Goal: Task Accomplishment & Management: Use online tool/utility

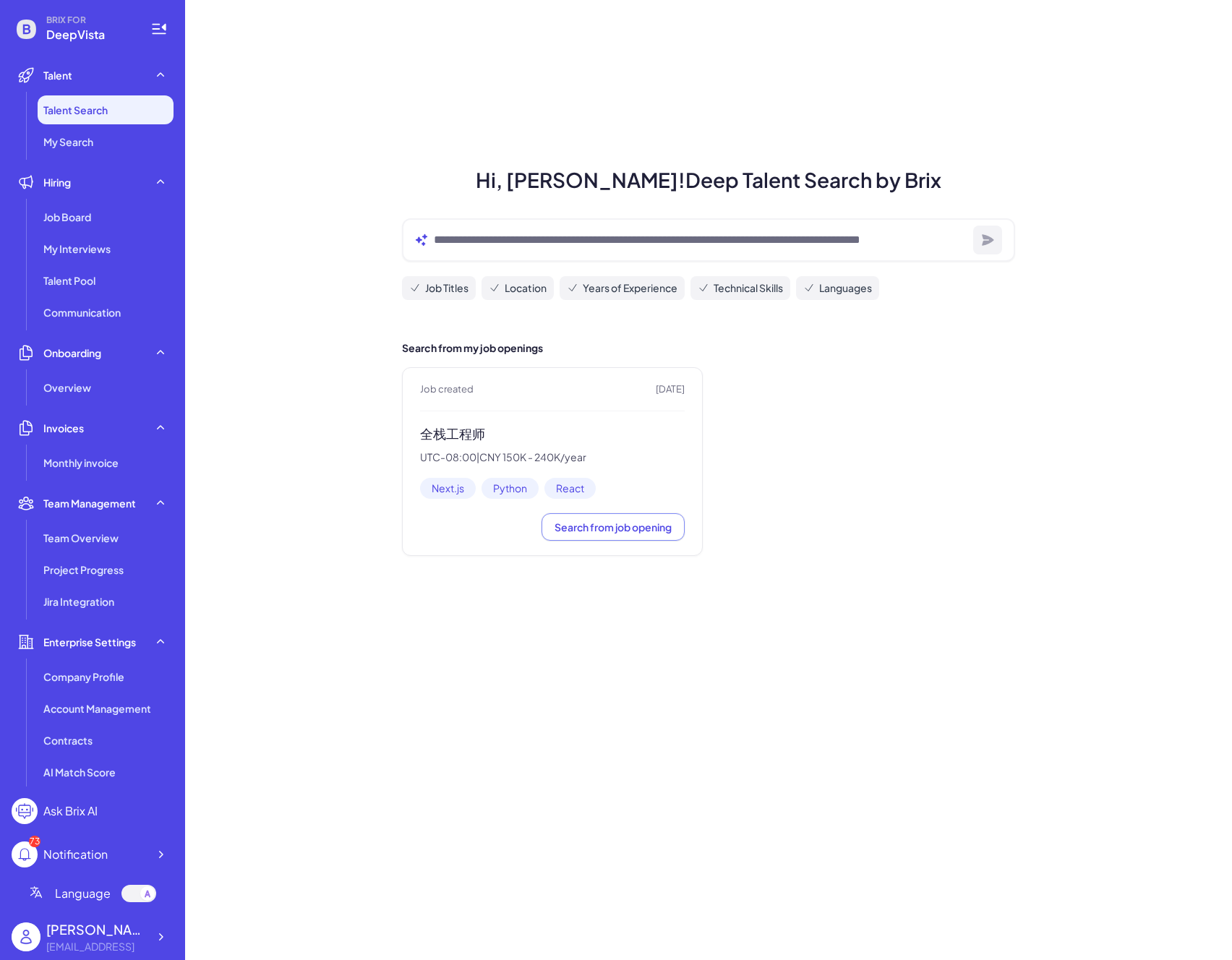
click at [449, 407] on div "Job created [DATE] 全栈工程师 UTC-08:00 | CNY 150K - 240K/year Next.js Python React …" at bounding box center [552, 462] width 301 height 189
click at [447, 437] on h3 "全栈工程师" at bounding box center [553, 434] width 265 height 17
click at [450, 447] on div "全栈工程师 UTC-08:00 | CNY 150K - 240K/year" at bounding box center [553, 444] width 265 height 38
click at [125, 220] on div "Job Board" at bounding box center [105, 217] width 136 height 29
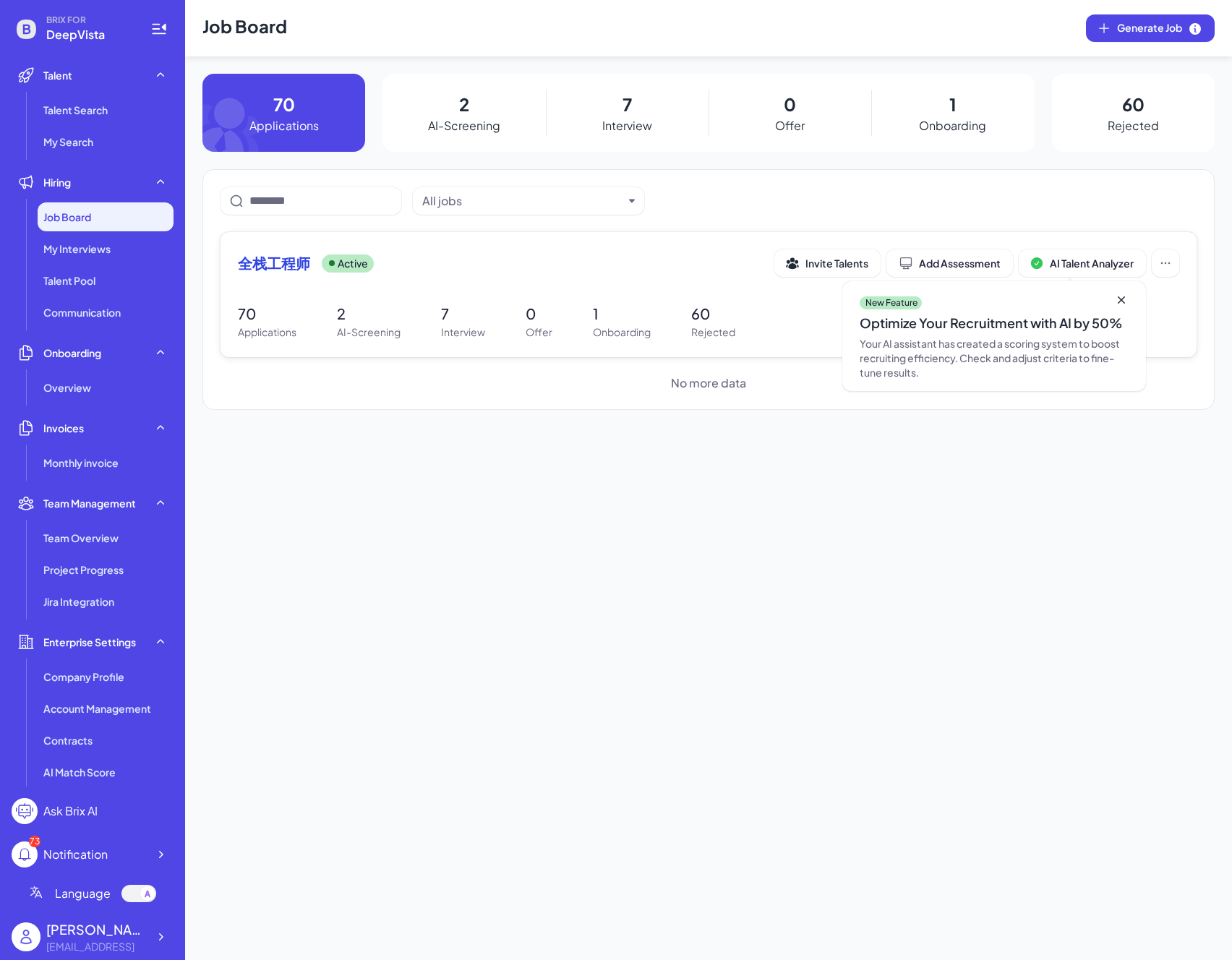
click at [269, 254] on span "全栈工程师" at bounding box center [274, 263] width 72 height 20
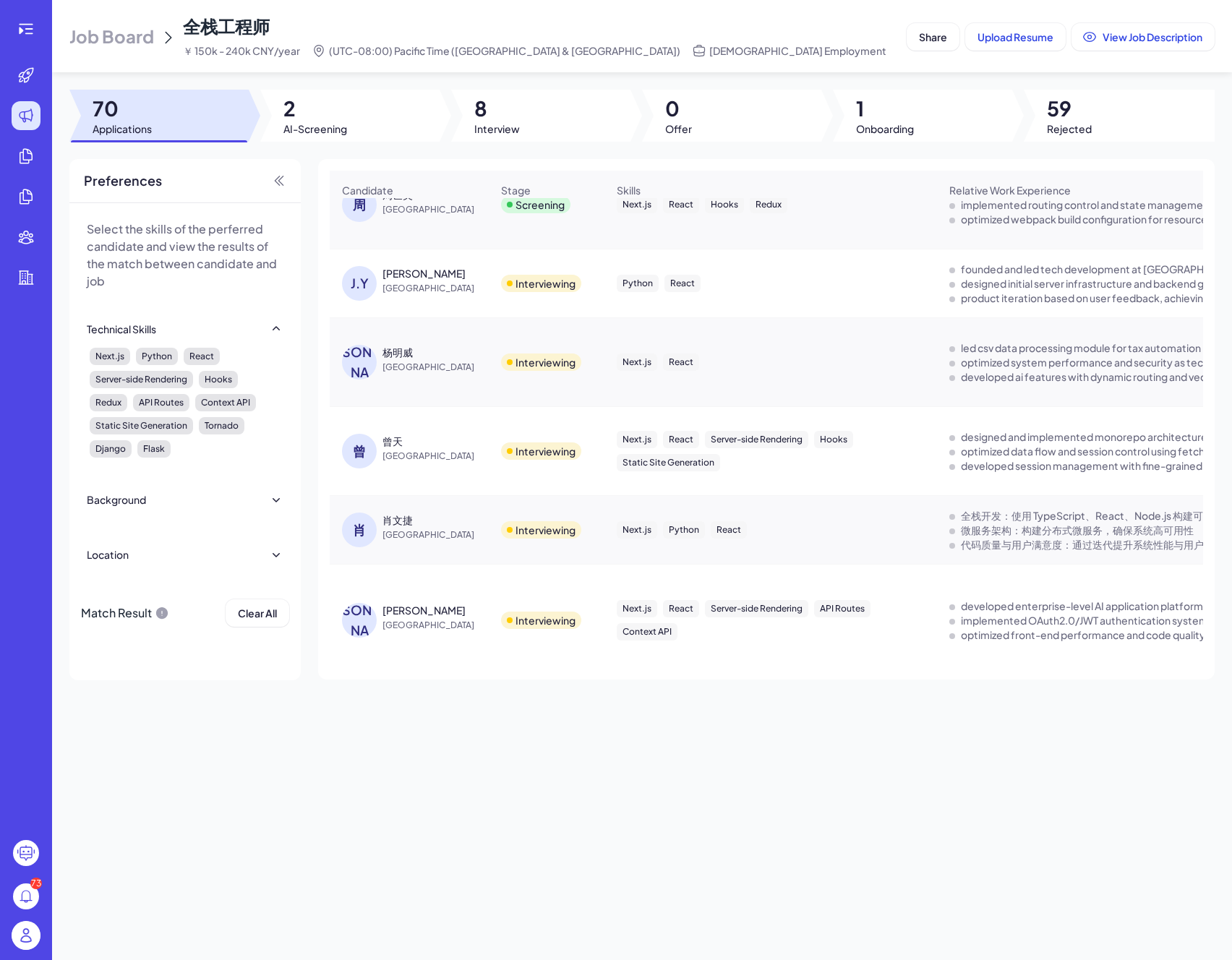
scroll to position [127, 0]
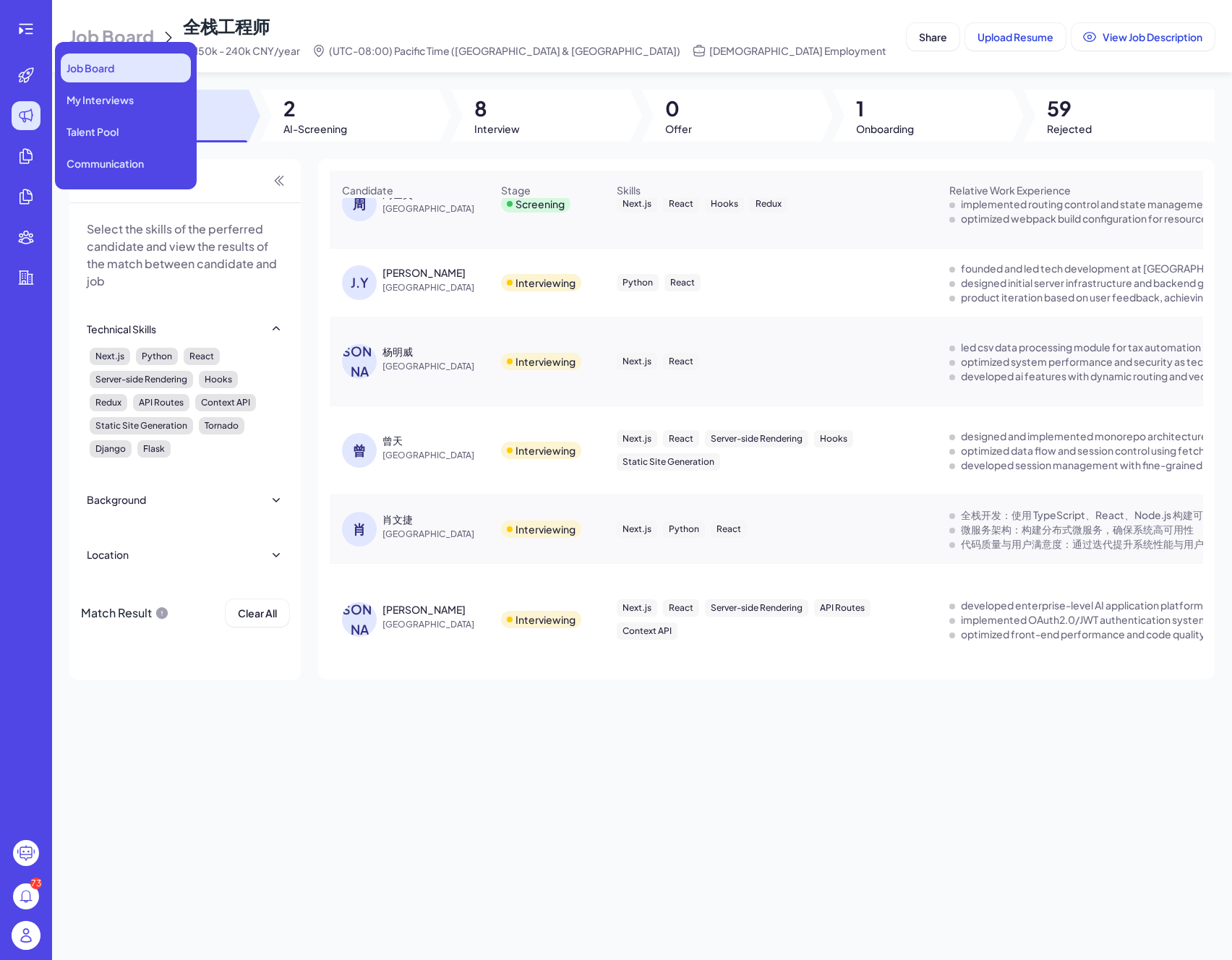
click at [99, 70] on span "Job Board" at bounding box center [90, 67] width 47 height 15
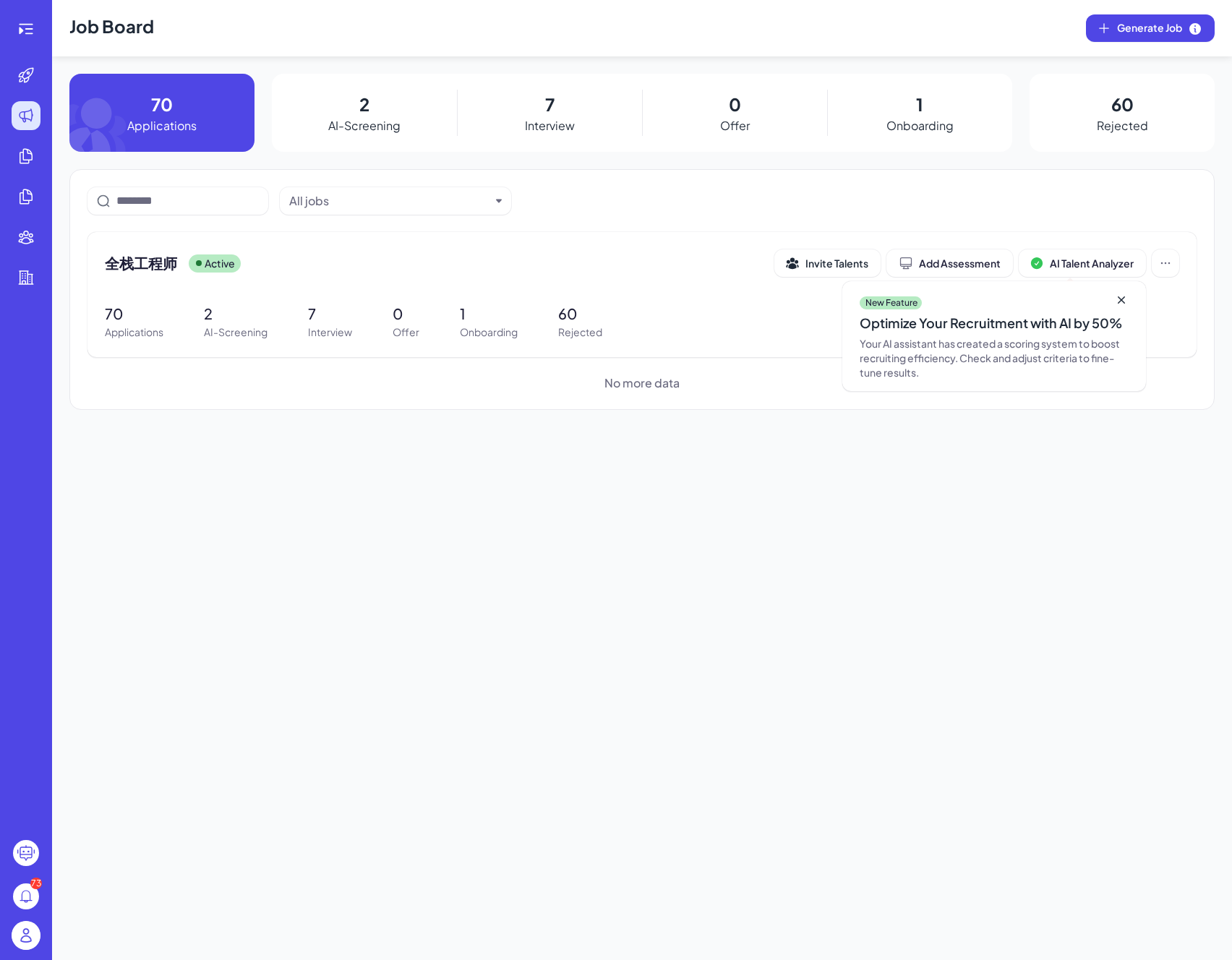
click at [568, 105] on div "7 Interview" at bounding box center [550, 113] width 185 height 78
click at [563, 110] on div "7 Interview" at bounding box center [550, 113] width 185 height 78
click at [320, 326] on p "Interview" at bounding box center [330, 332] width 44 height 15
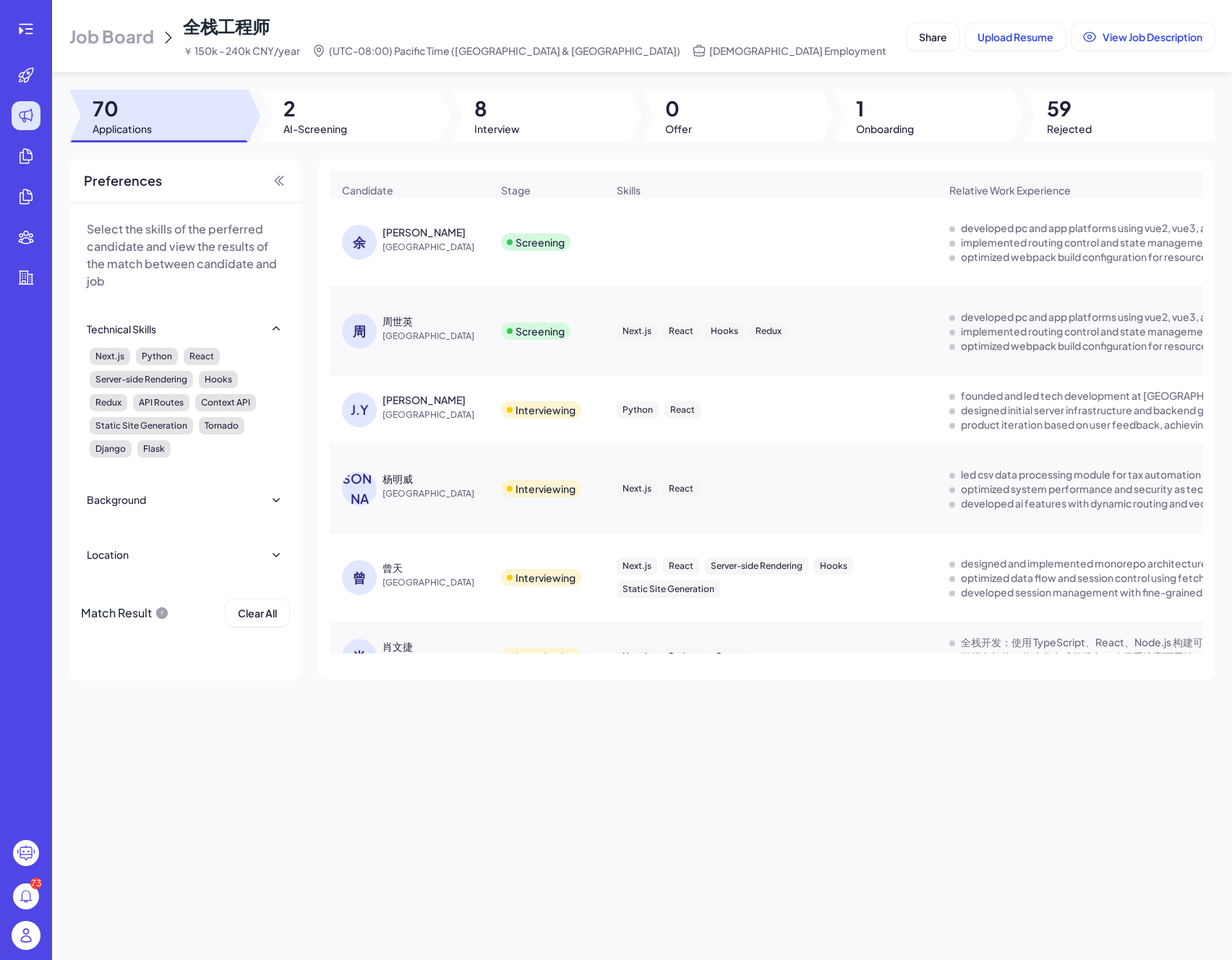
click at [401, 328] on div "周世英" at bounding box center [397, 321] width 31 height 15
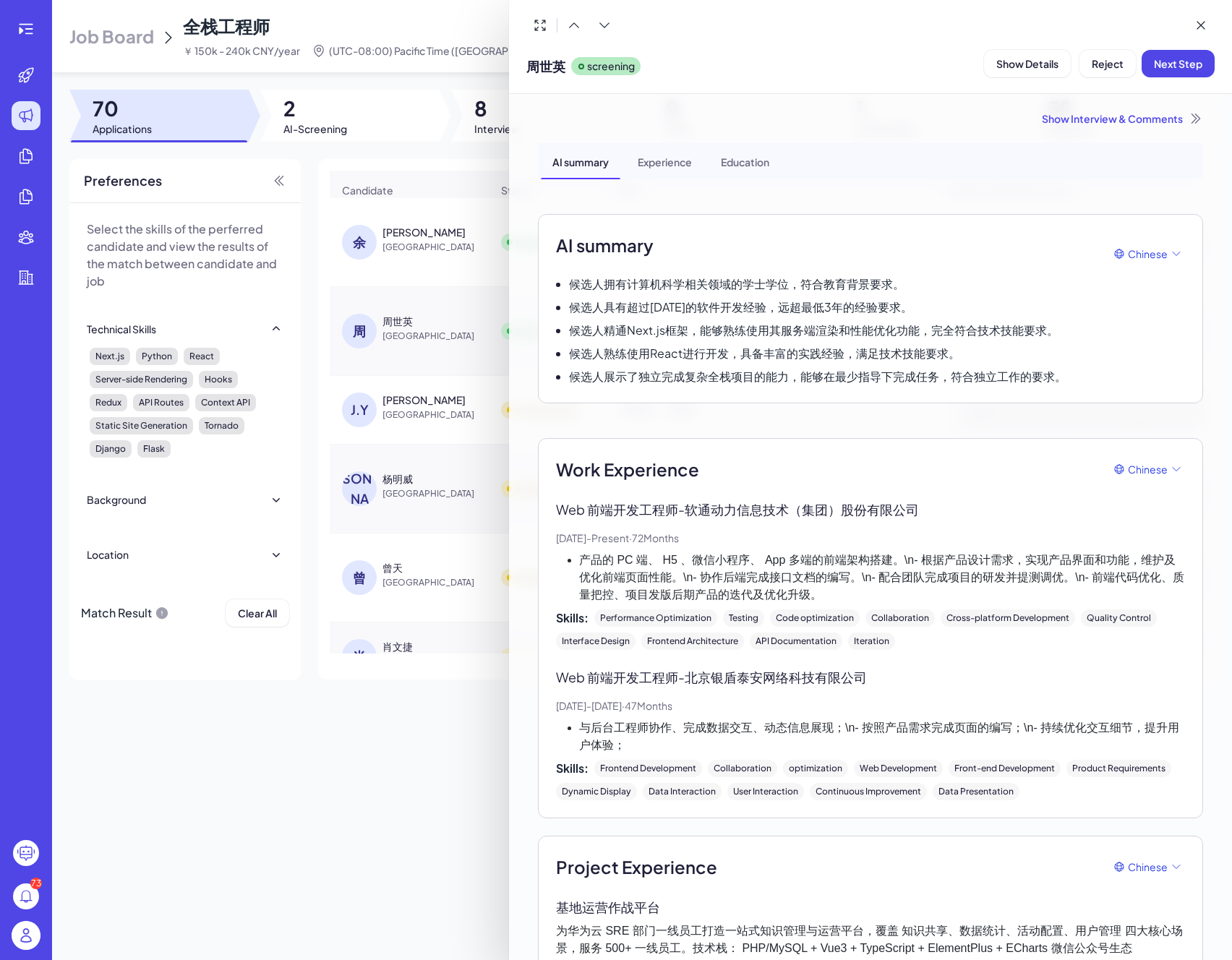
click at [400, 344] on div at bounding box center [616, 480] width 1232 height 960
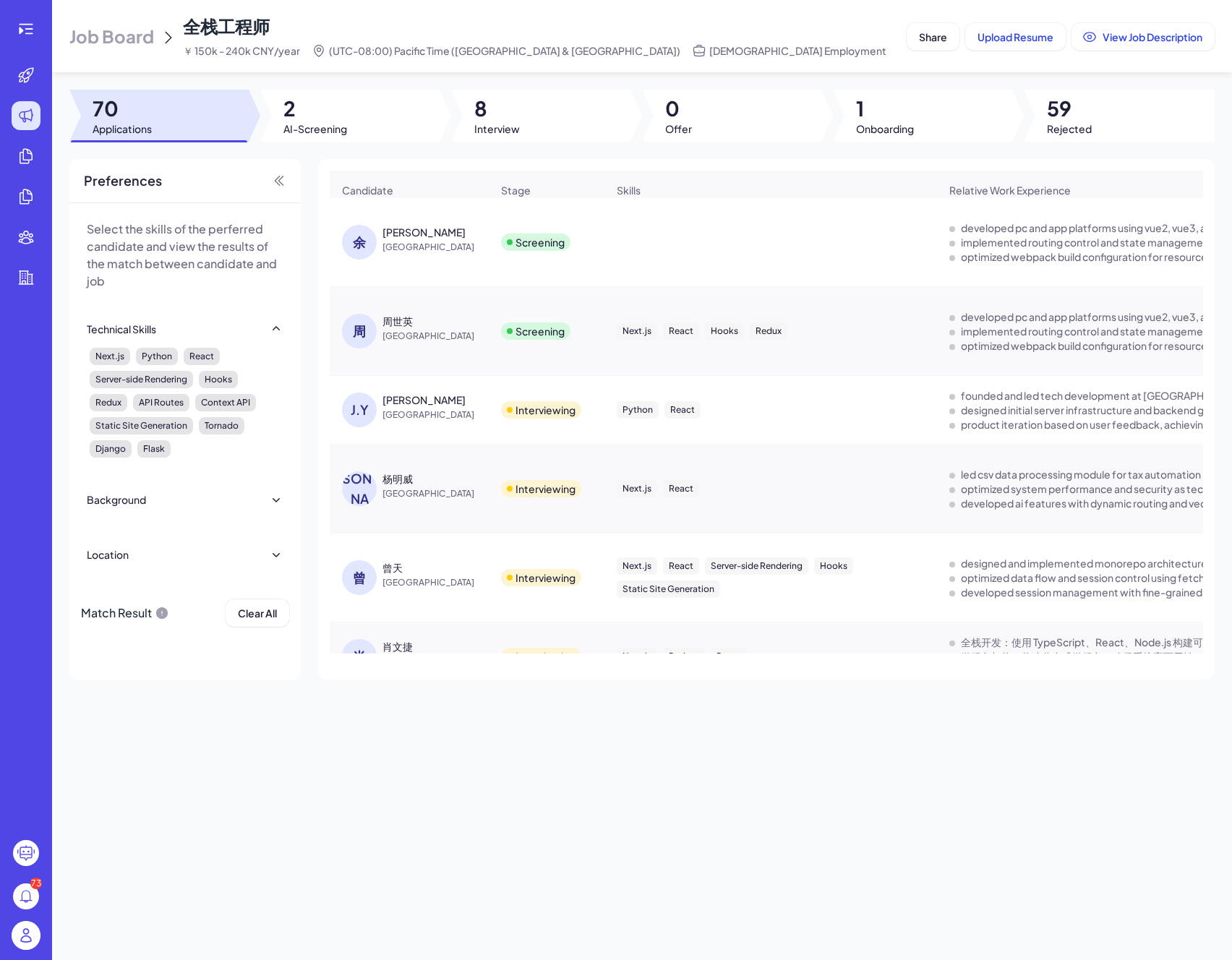
click at [441, 254] on span "[GEOGRAPHIC_DATA]" at bounding box center [436, 247] width 109 height 15
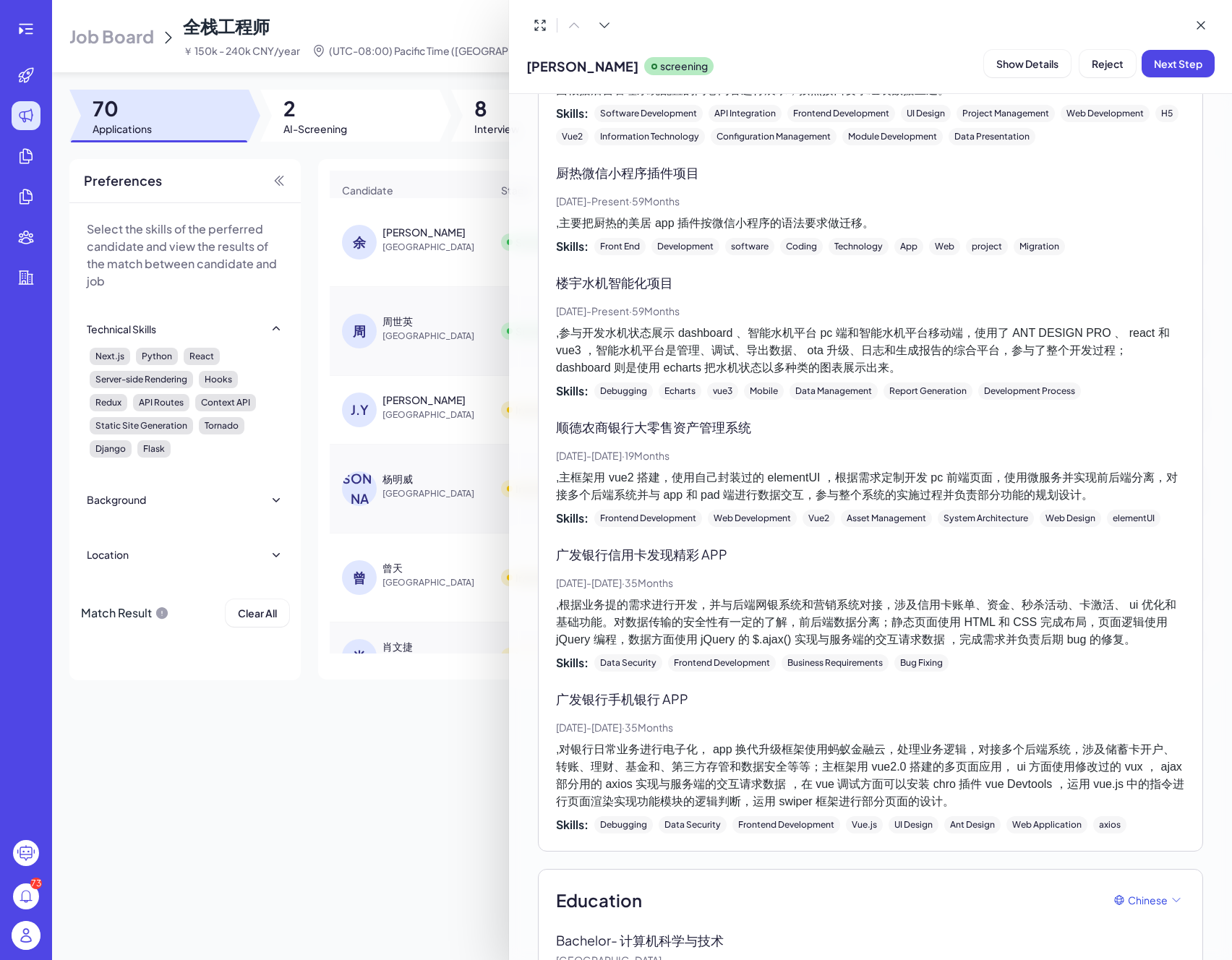
scroll to position [2071, 0]
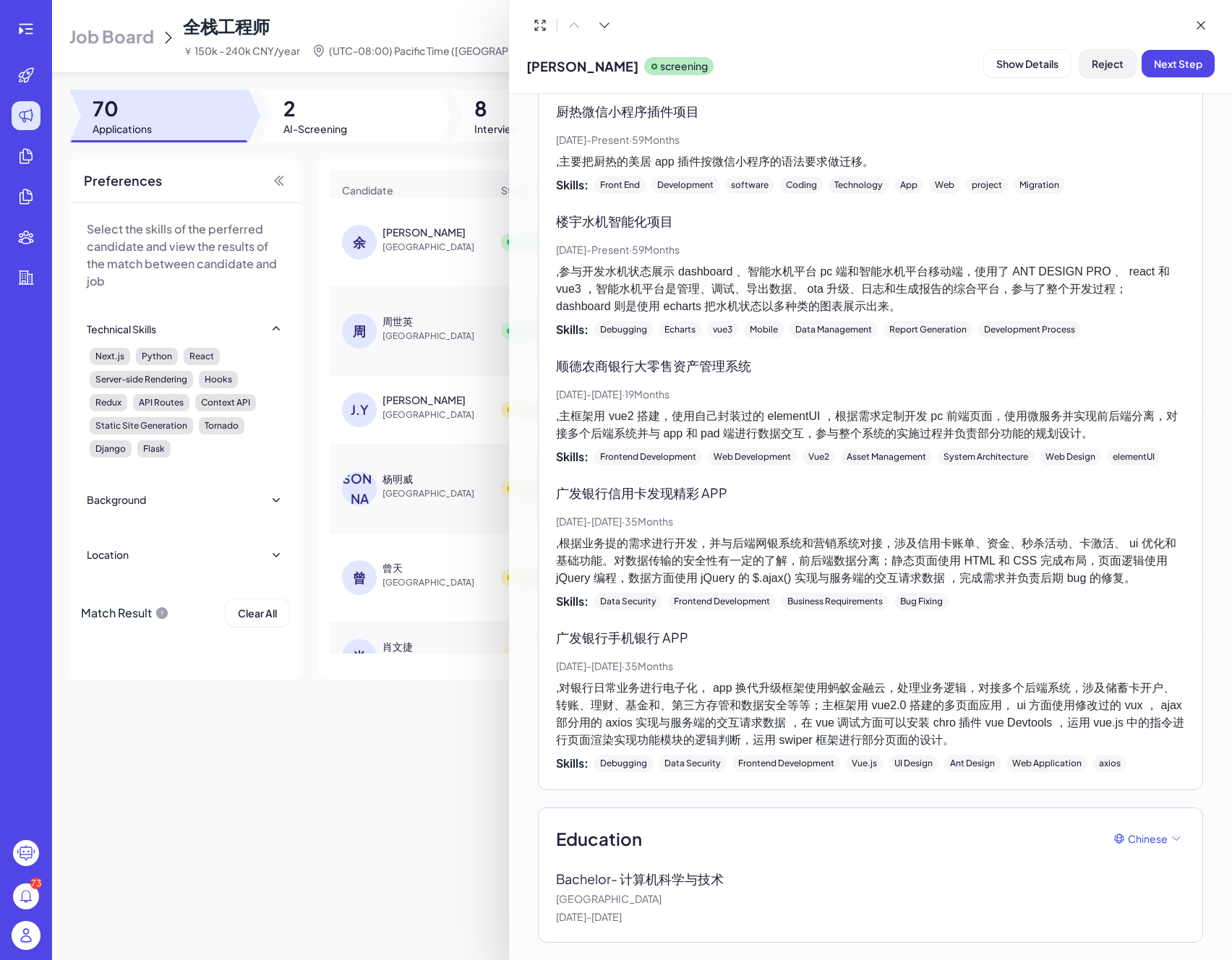
click at [1107, 67] on span "Reject" at bounding box center [1108, 64] width 32 height 13
click at [420, 315] on div at bounding box center [616, 480] width 1232 height 960
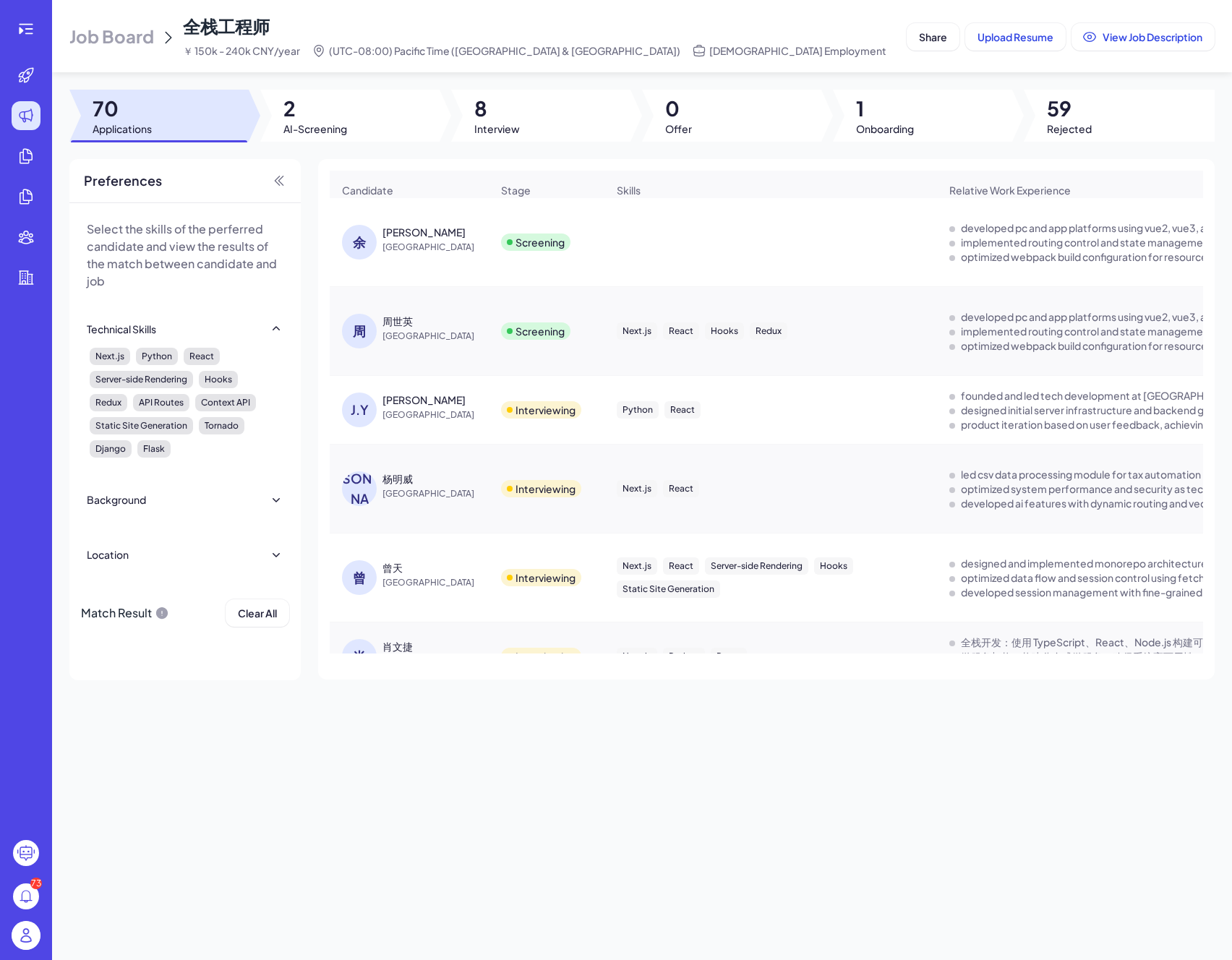
click at [408, 336] on span "[GEOGRAPHIC_DATA]" at bounding box center [436, 336] width 109 height 15
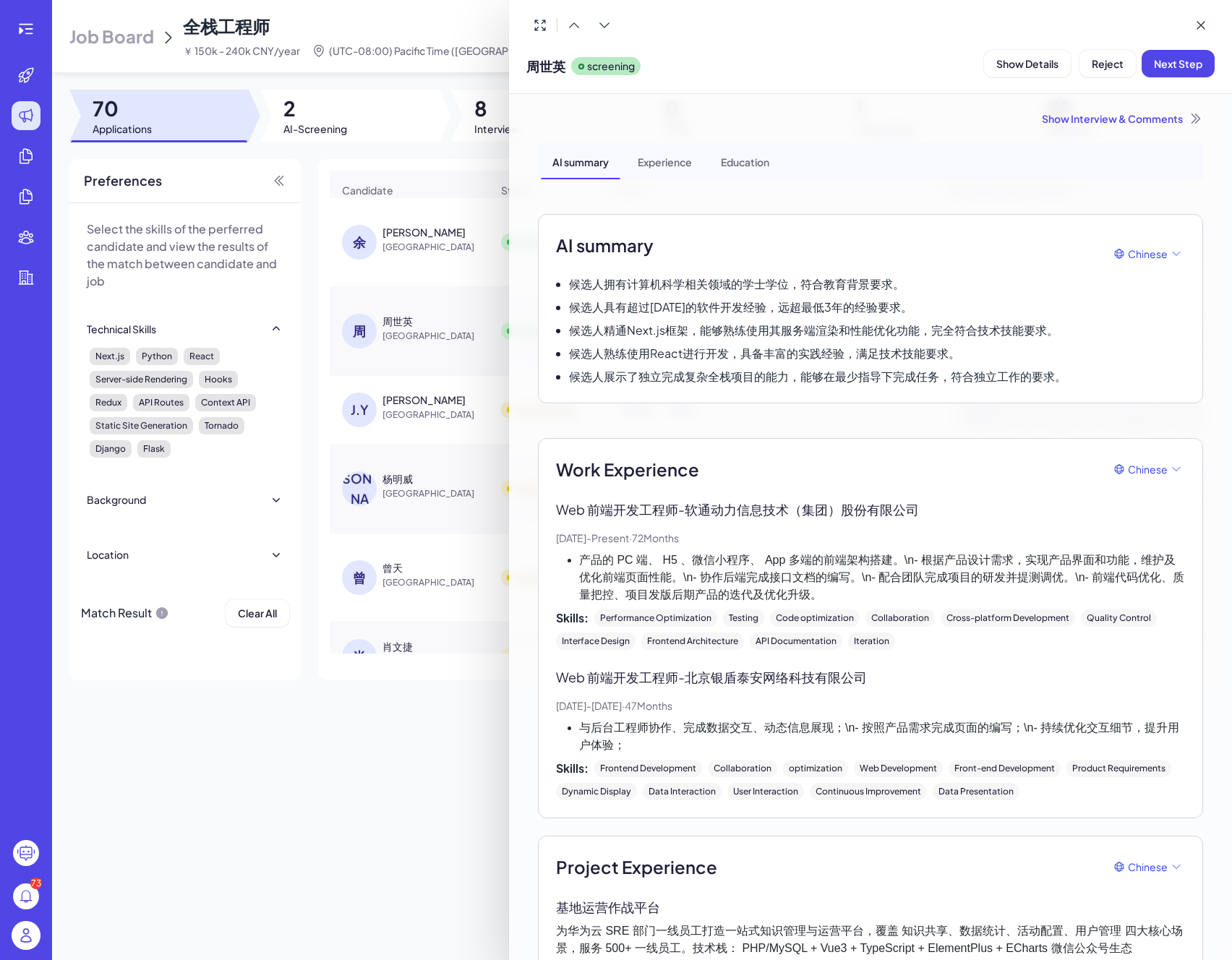
click at [402, 233] on div at bounding box center [616, 480] width 1232 height 960
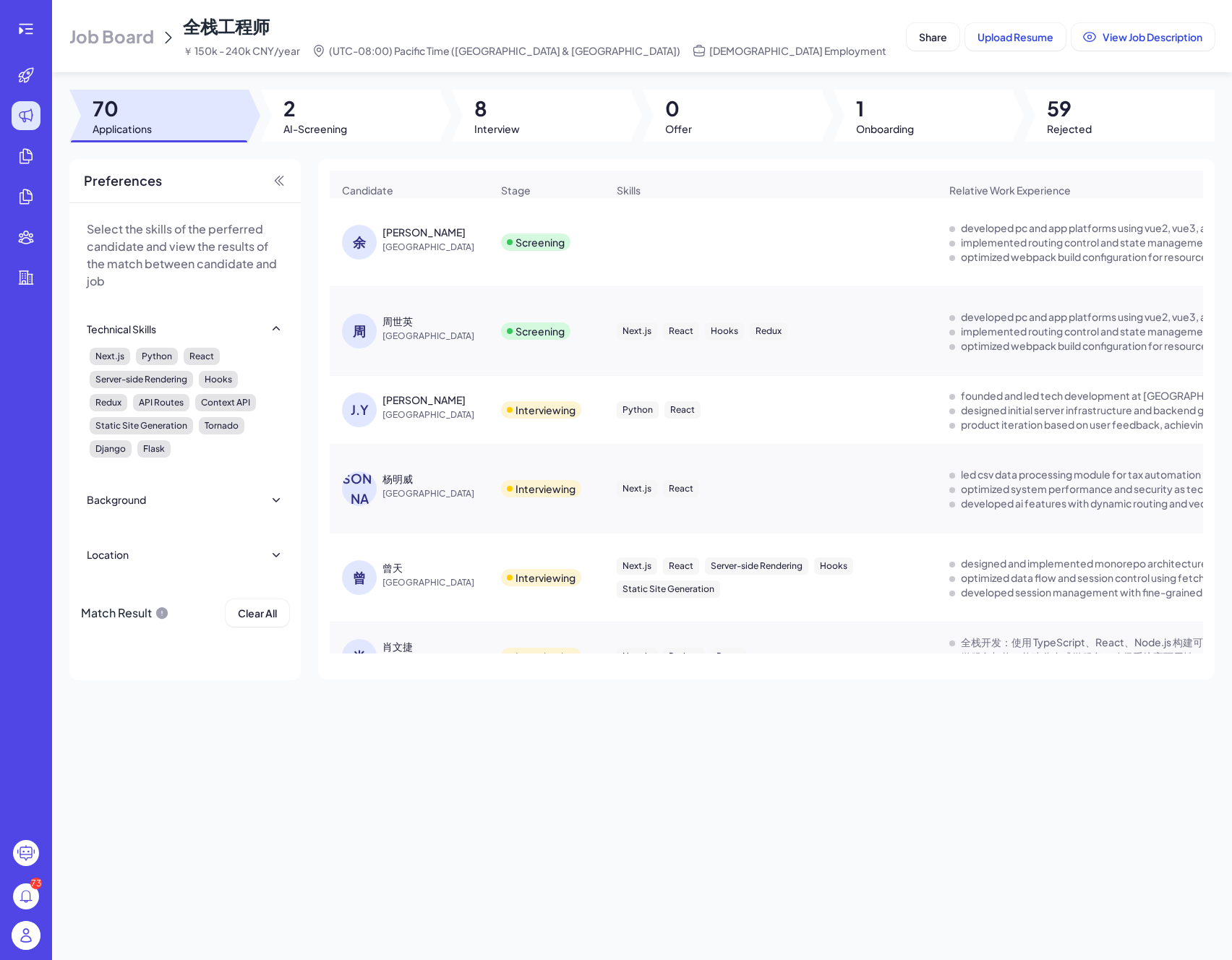
click at [400, 341] on span "[GEOGRAPHIC_DATA]" at bounding box center [436, 336] width 109 height 15
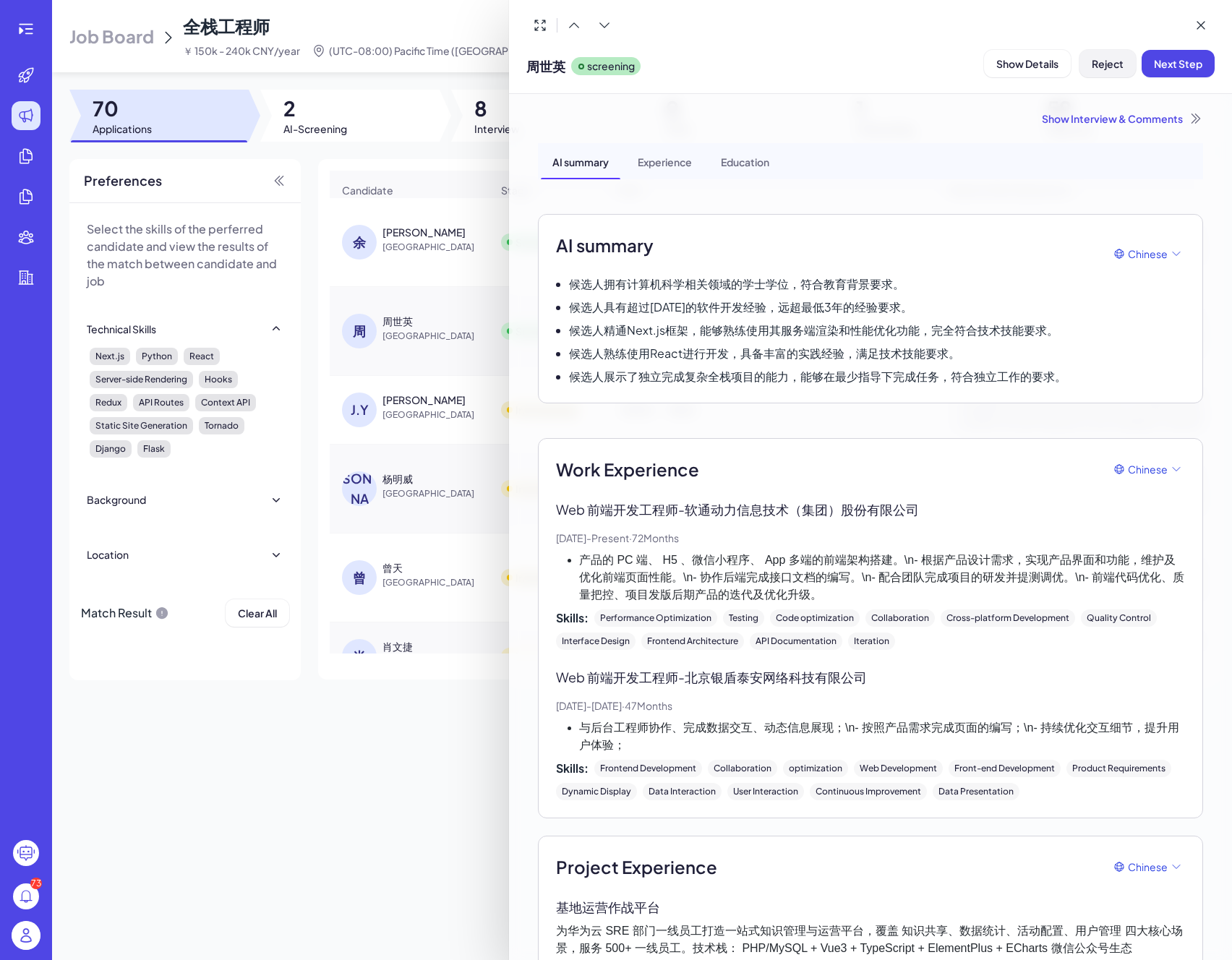
click at [1116, 75] on button "Reject" at bounding box center [1108, 64] width 57 height 28
click at [980, 265] on div "AI summary Chinese" at bounding box center [870, 253] width 629 height 44
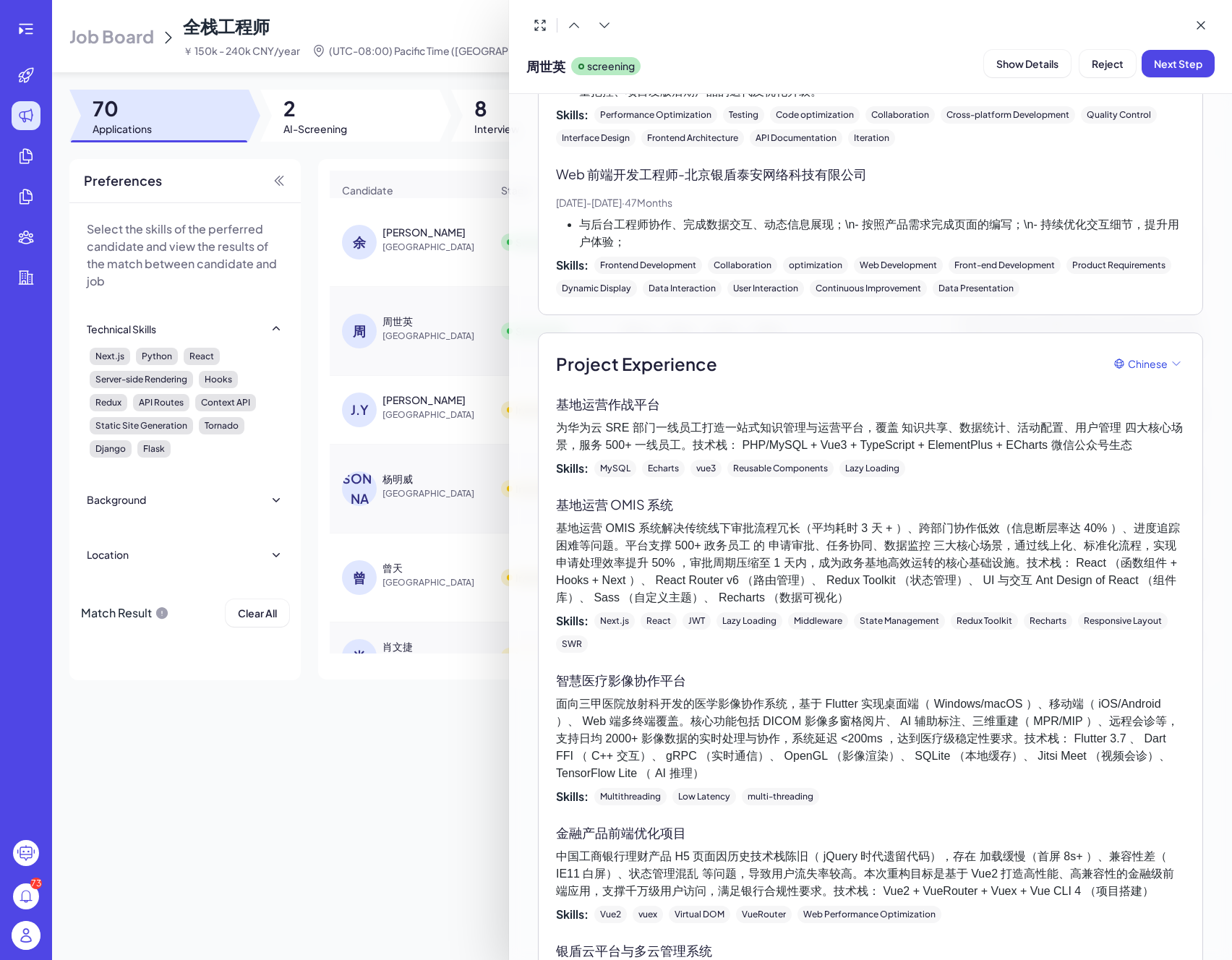
scroll to position [942, 0]
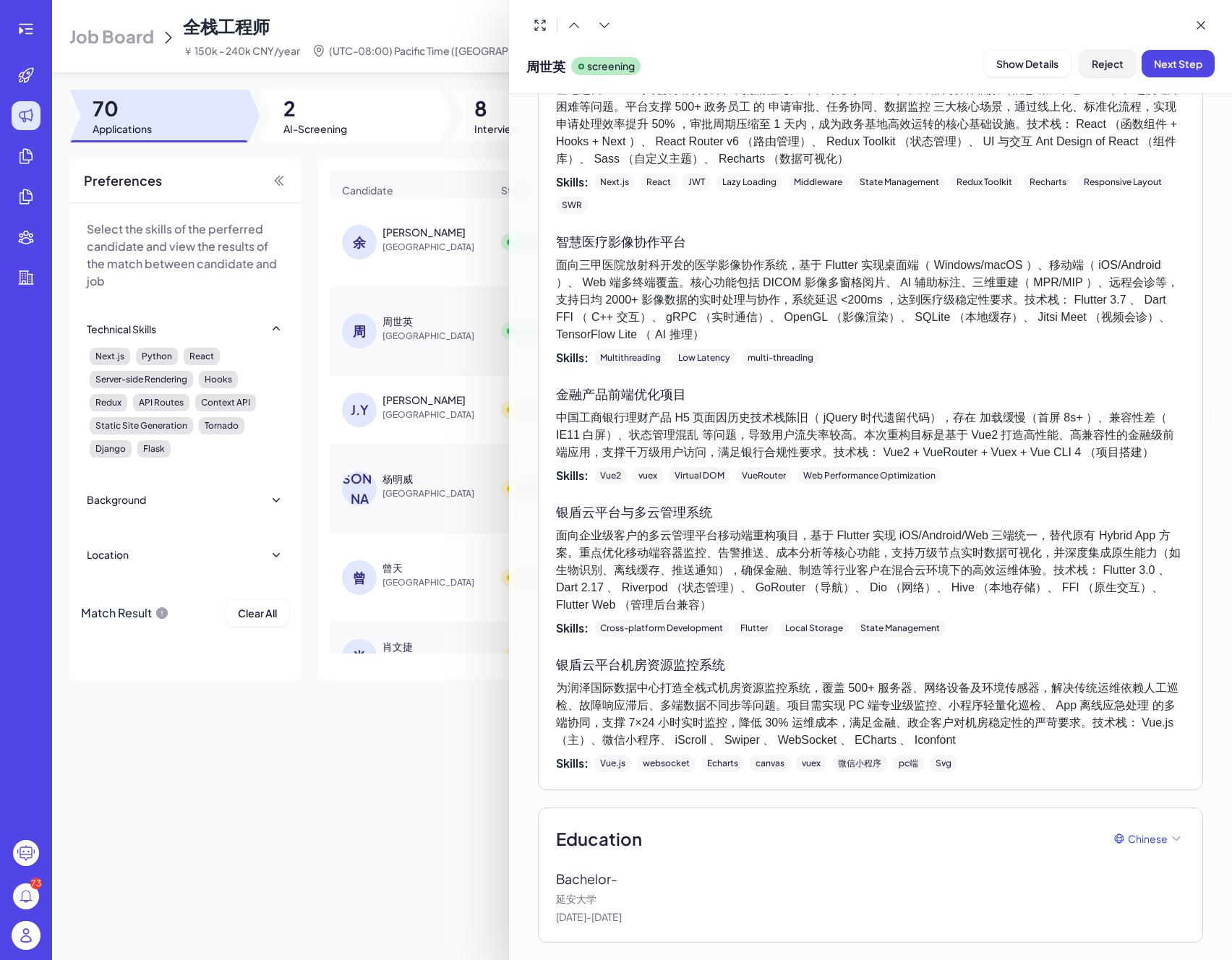
click at [1106, 62] on span "Reject" at bounding box center [1108, 64] width 32 height 13
click at [1184, 158] on span "Ok" at bounding box center [1187, 156] width 15 height 13
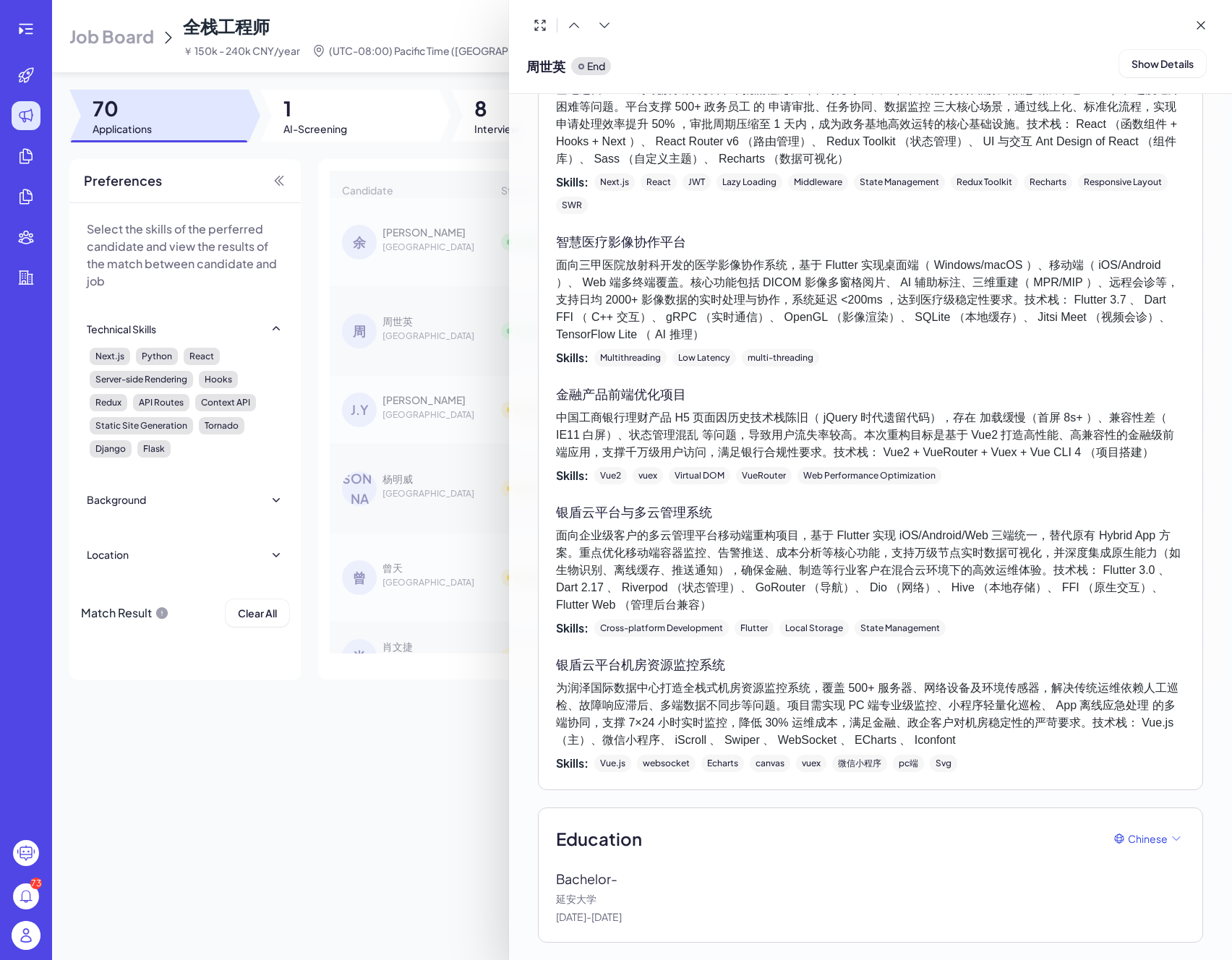
click at [368, 299] on div at bounding box center [616, 480] width 1232 height 960
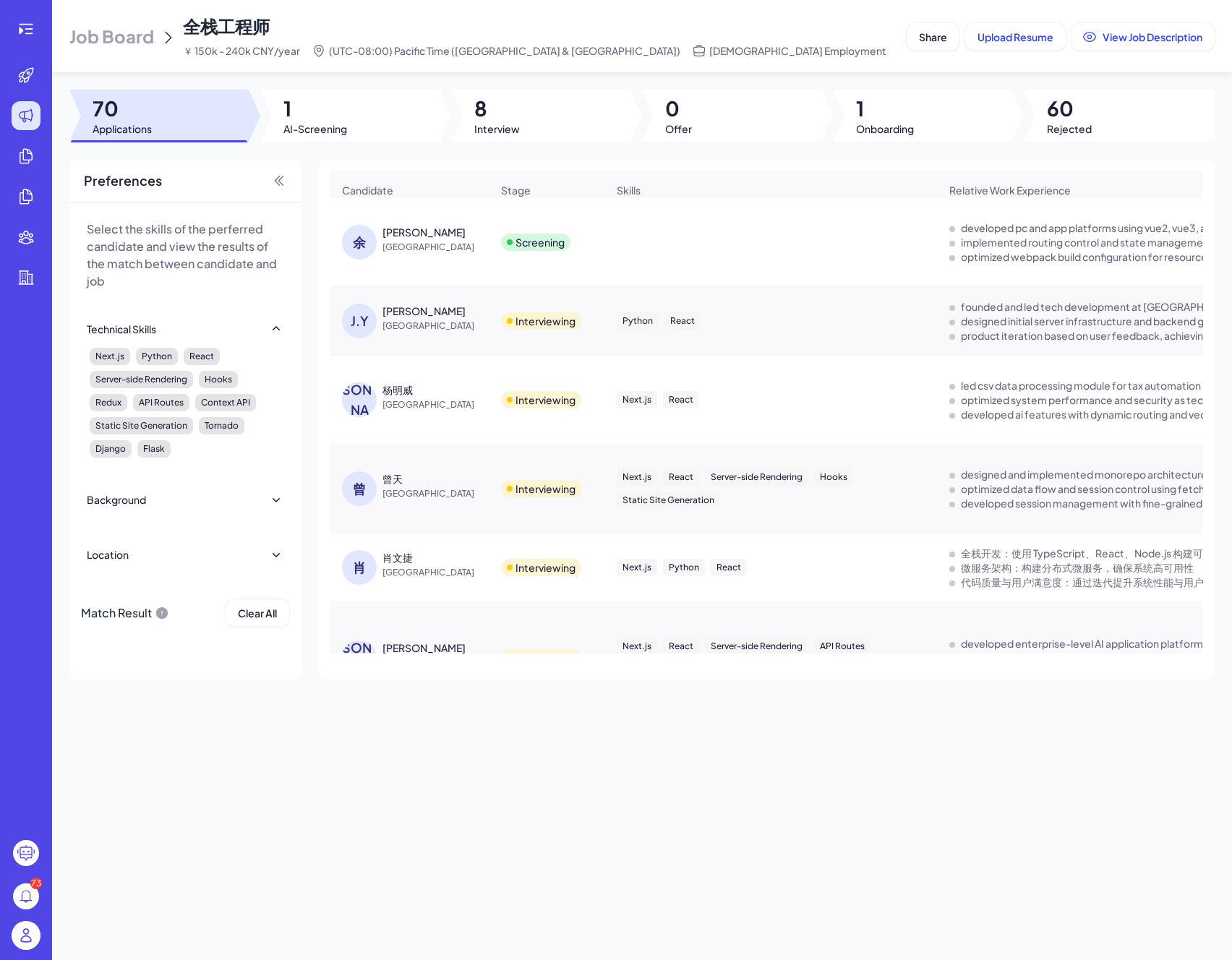
click at [550, 249] on div "Screening" at bounding box center [540, 242] width 49 height 15
click at [406, 249] on span "[GEOGRAPHIC_DATA]" at bounding box center [436, 247] width 109 height 15
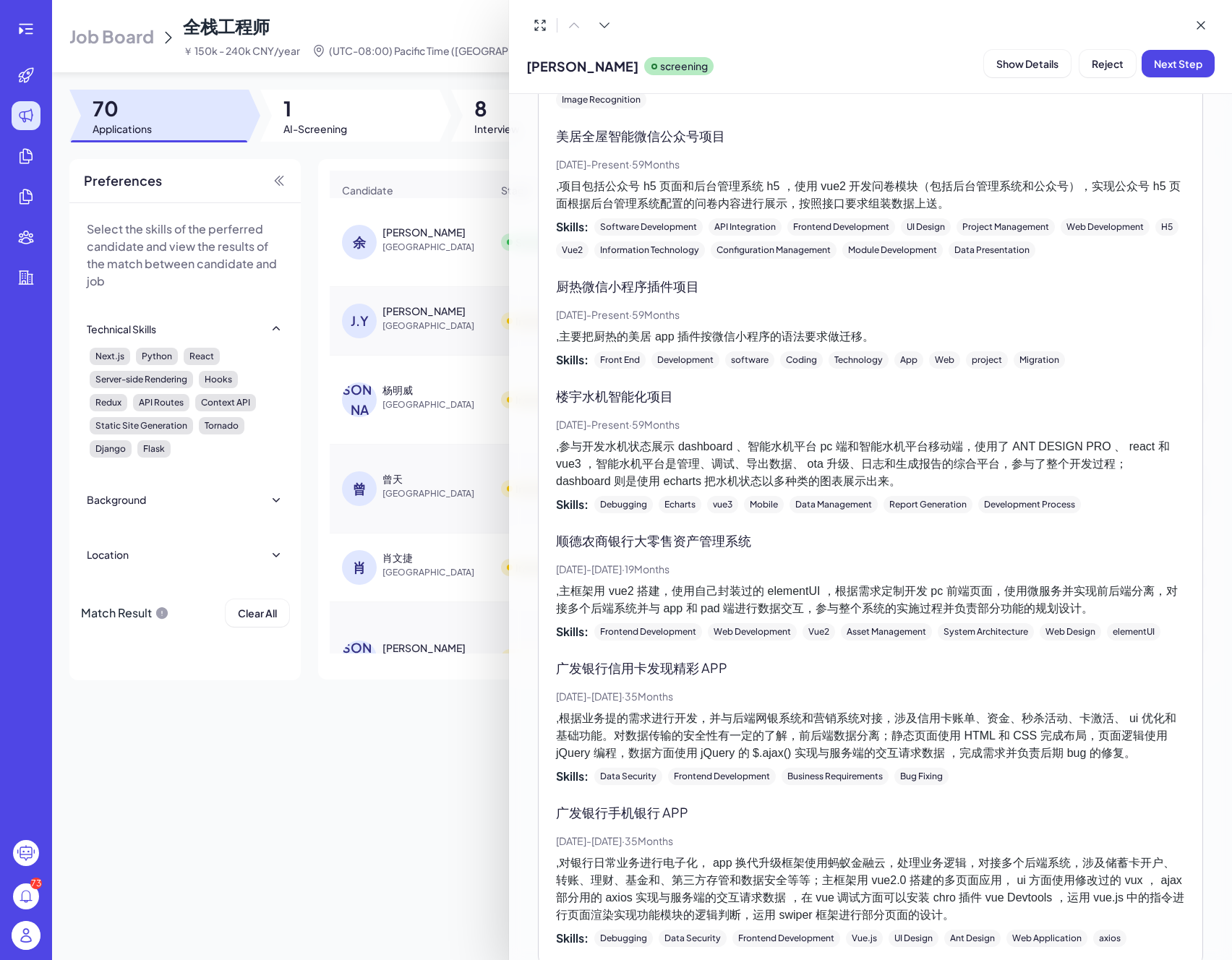
scroll to position [2071, 0]
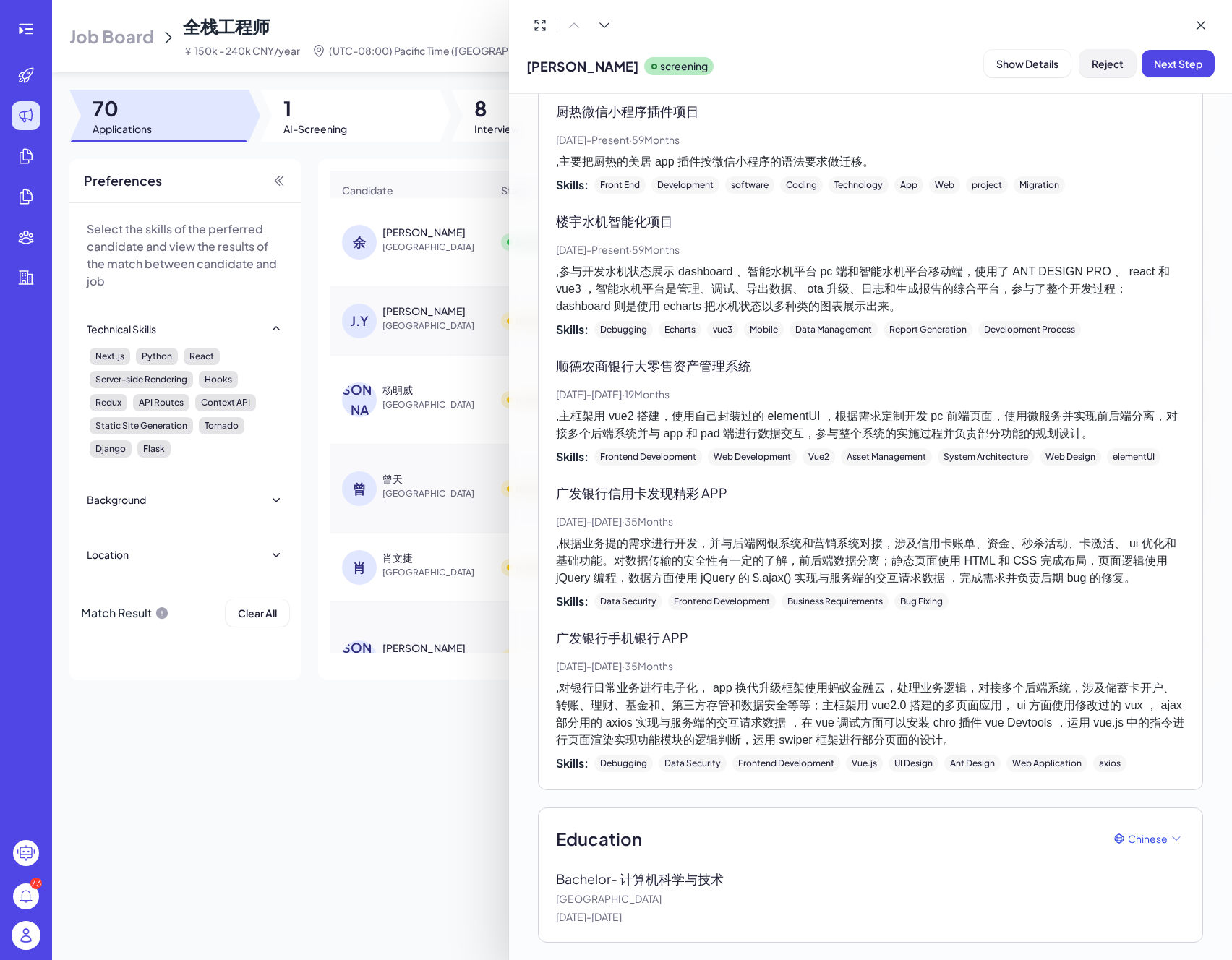
click at [1108, 67] on span "Reject" at bounding box center [1108, 64] width 32 height 13
click at [1181, 160] on span "Ok" at bounding box center [1187, 156] width 15 height 13
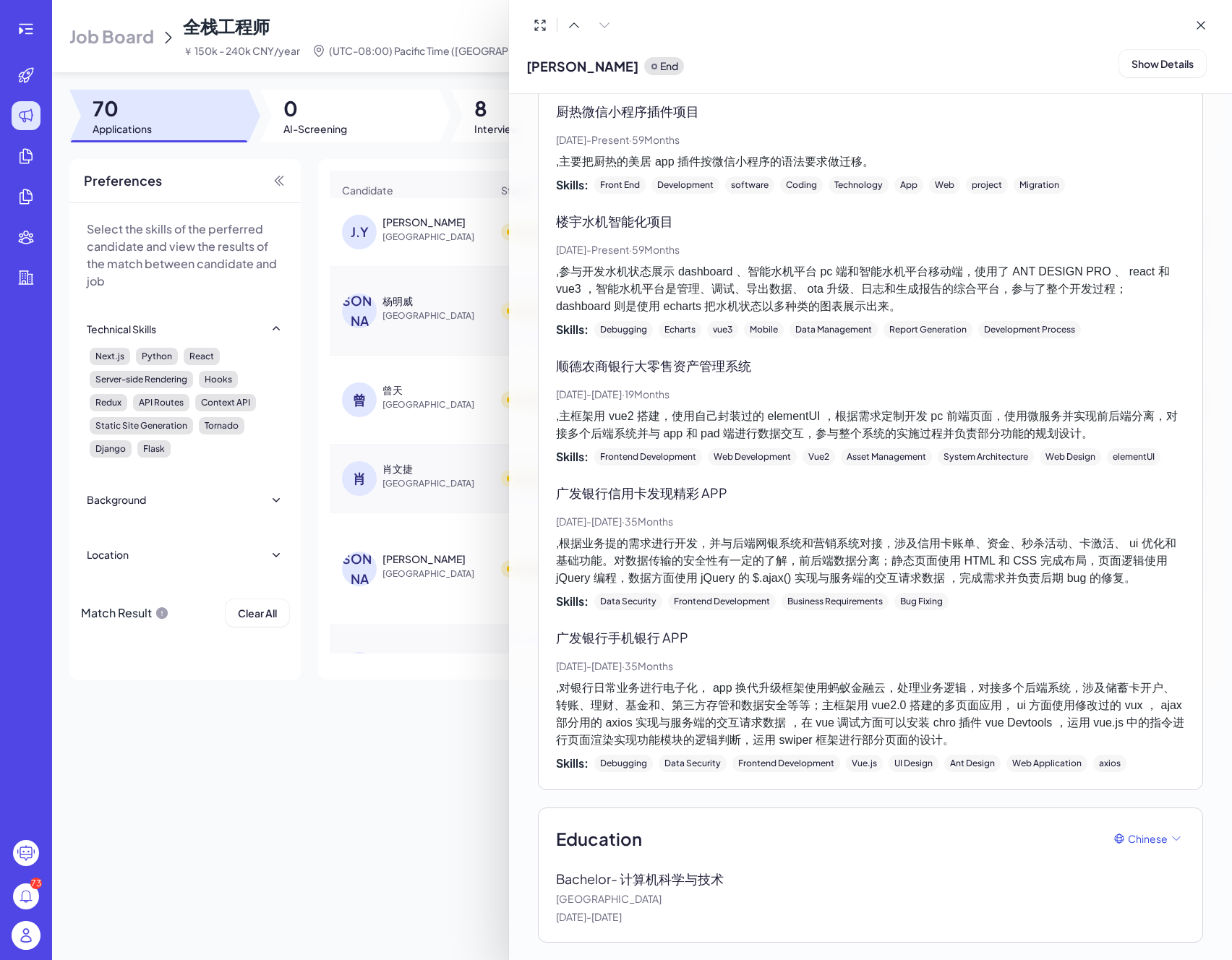
click at [476, 165] on div at bounding box center [616, 480] width 1232 height 960
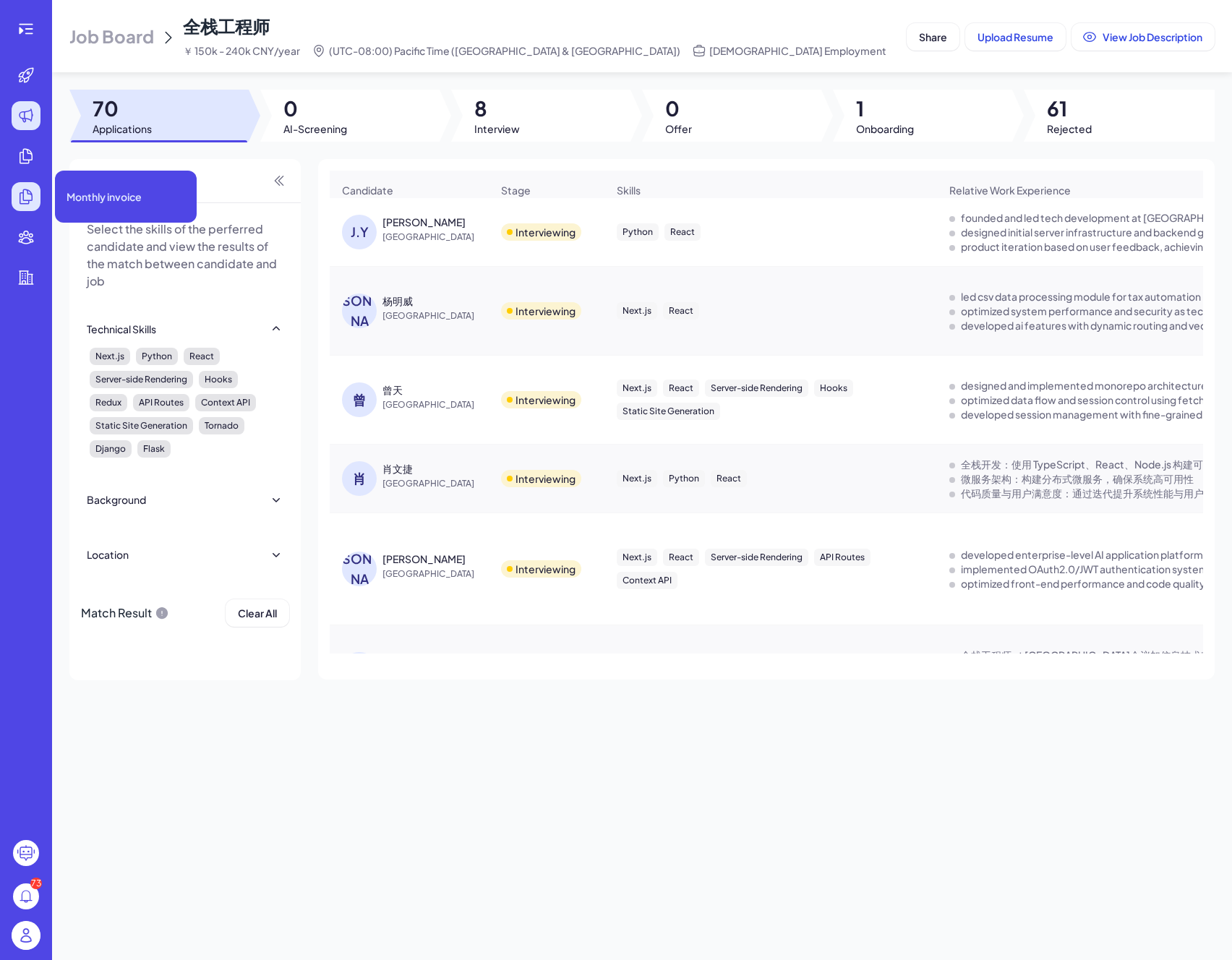
click at [32, 199] on icon at bounding box center [26, 196] width 12 height 15
click at [128, 194] on span "Monthly invoice" at bounding box center [104, 196] width 75 height 15
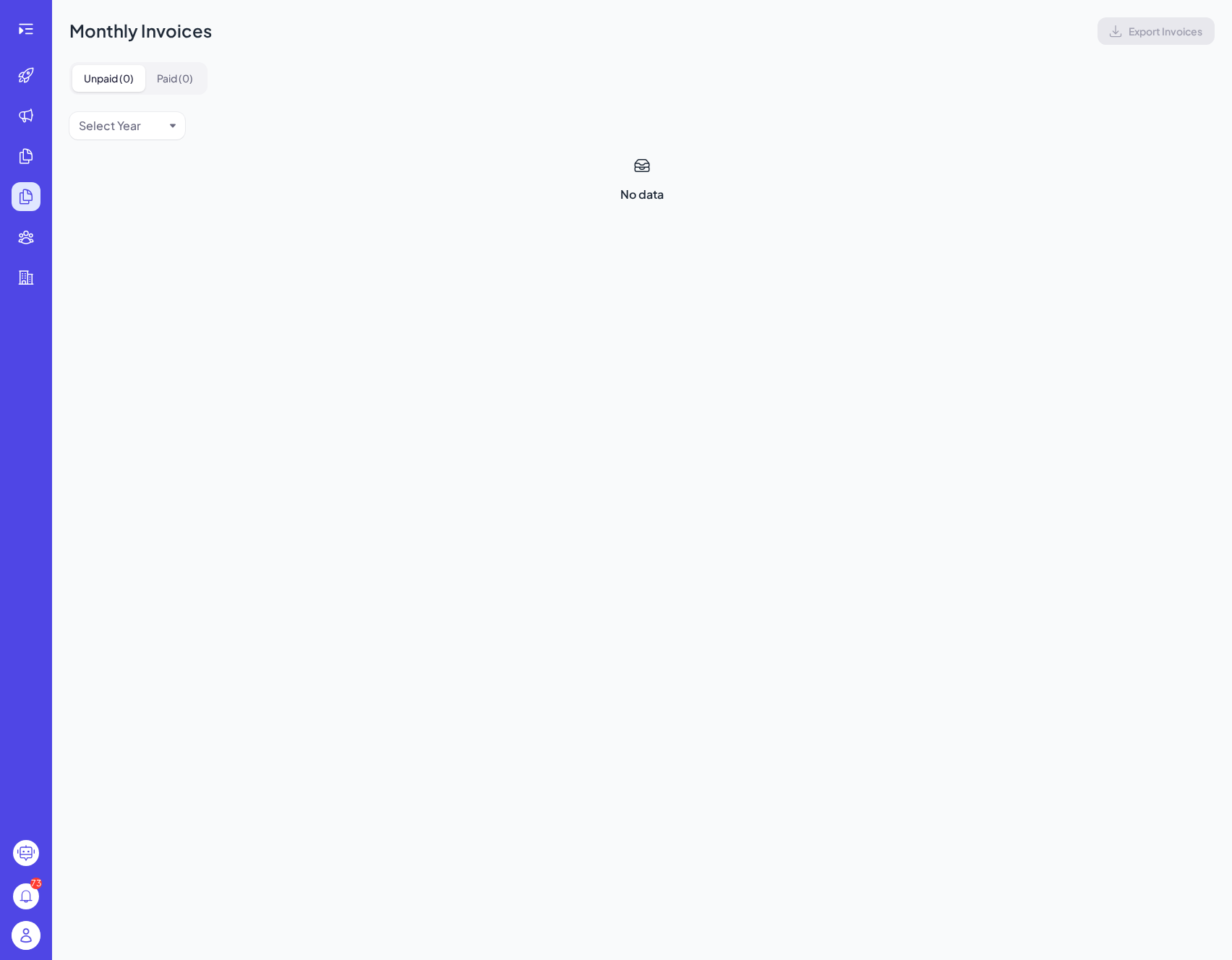
drag, startPoint x: 164, startPoint y: 73, endPoint x: 84, endPoint y: 81, distance: 80.4
click at [162, 73] on button "Paid ( 0 )" at bounding box center [175, 78] width 59 height 27
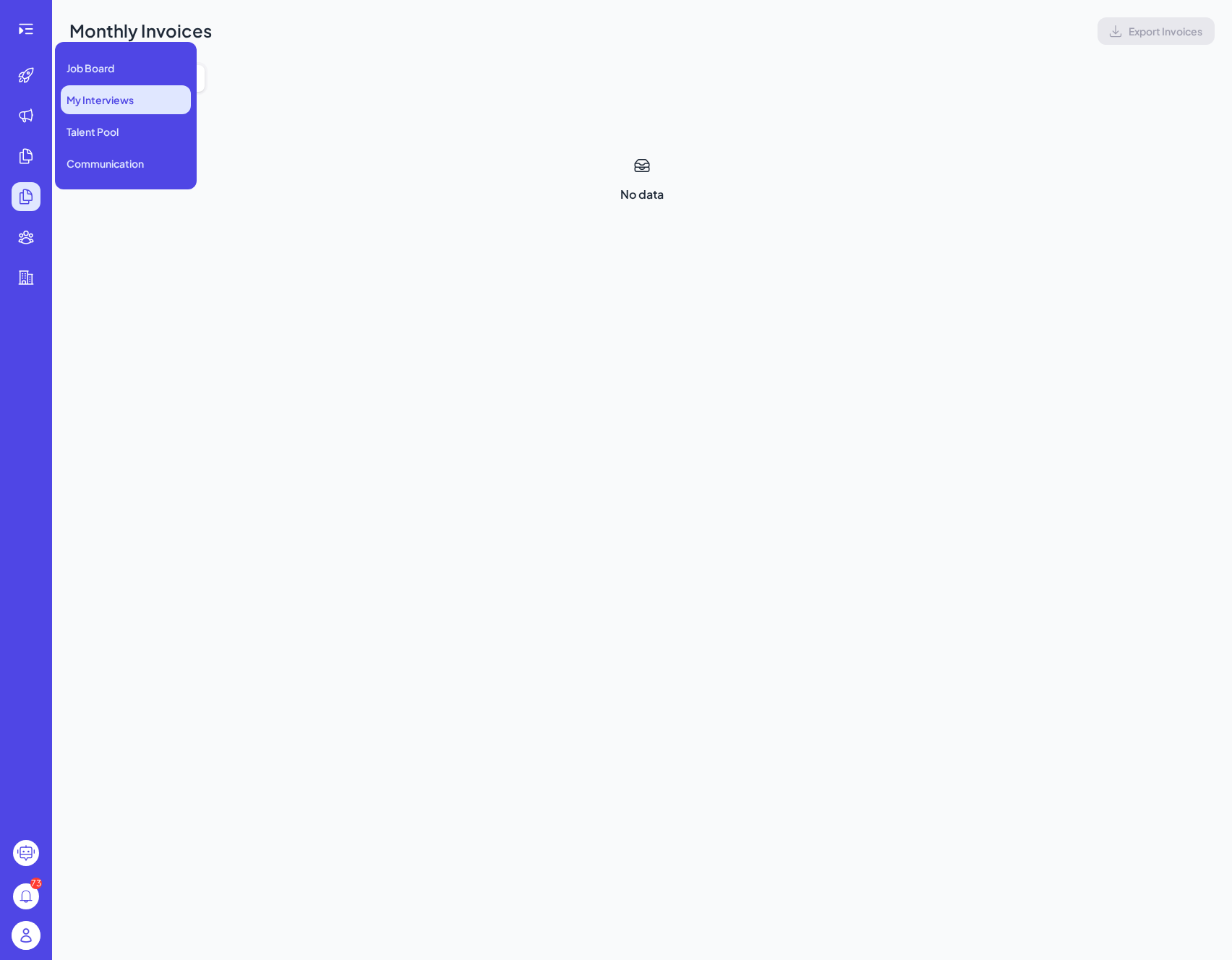
click at [73, 94] on span "My Interviews" at bounding box center [100, 100] width 67 height 15
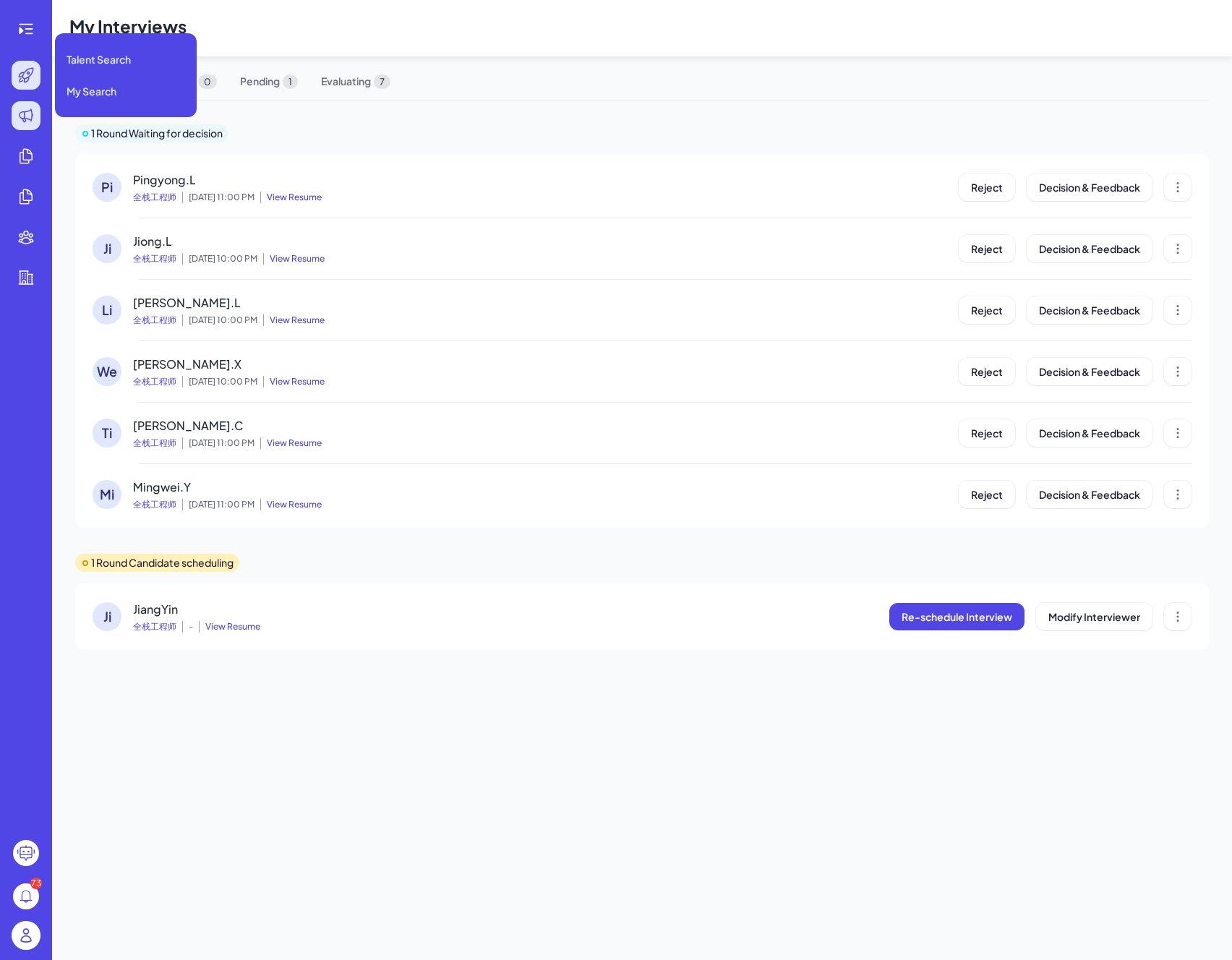
click at [19, 71] on icon at bounding box center [26, 75] width 18 height 18
click at [79, 58] on span "Talent Search" at bounding box center [99, 59] width 64 height 15
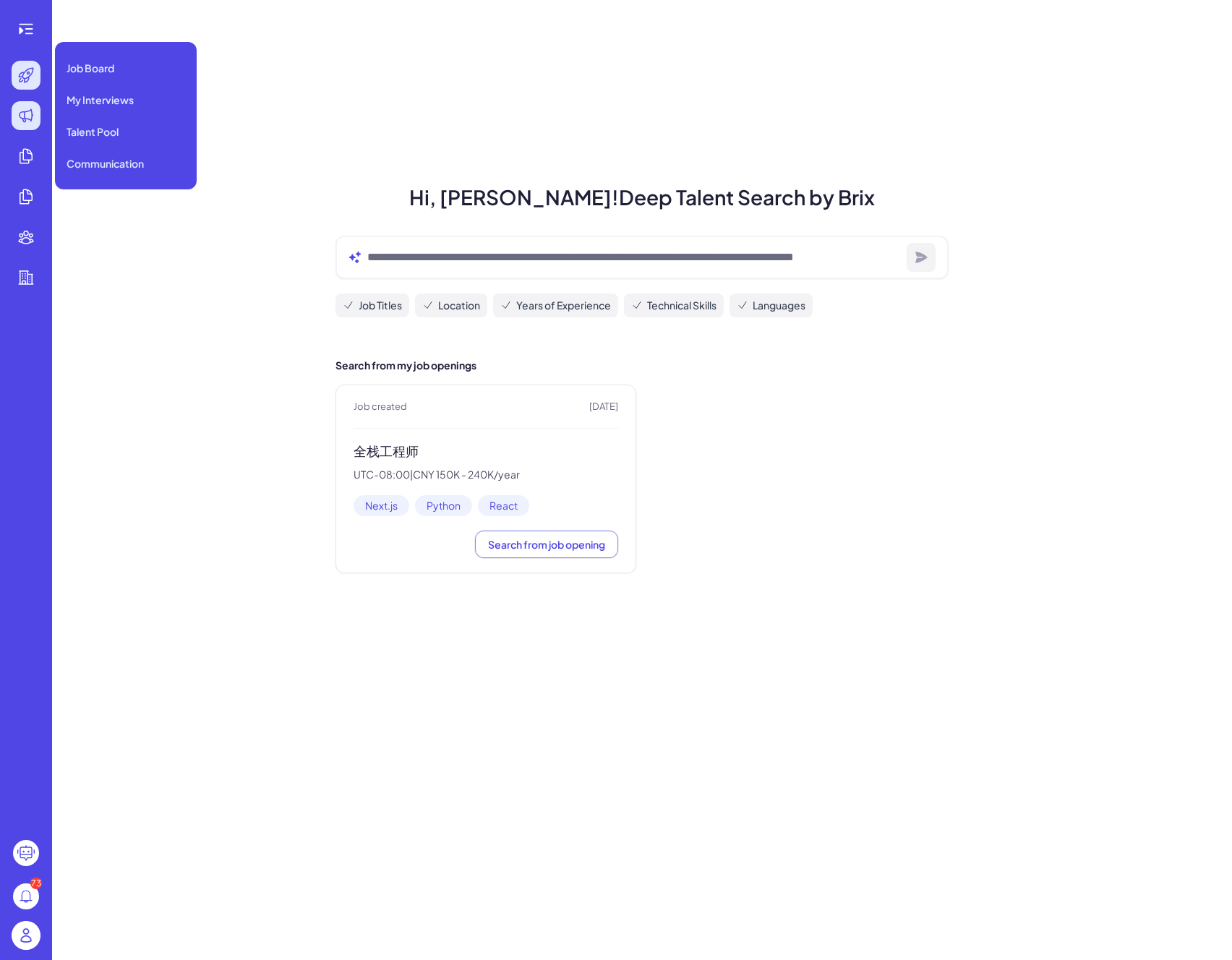
click at [23, 120] on icon at bounding box center [25, 116] width 13 height 13
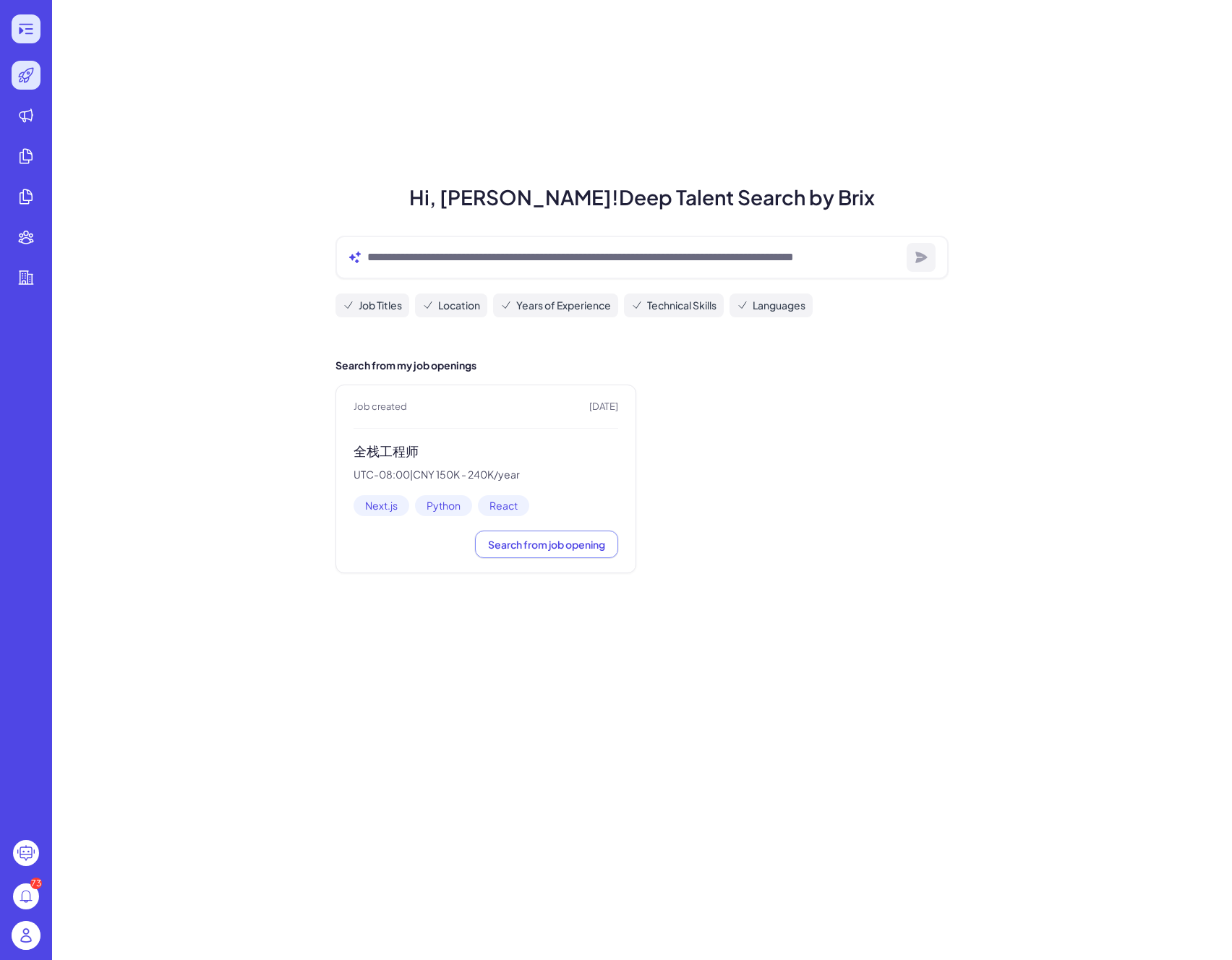
click at [22, 32] on icon at bounding box center [26, 28] width 18 height 18
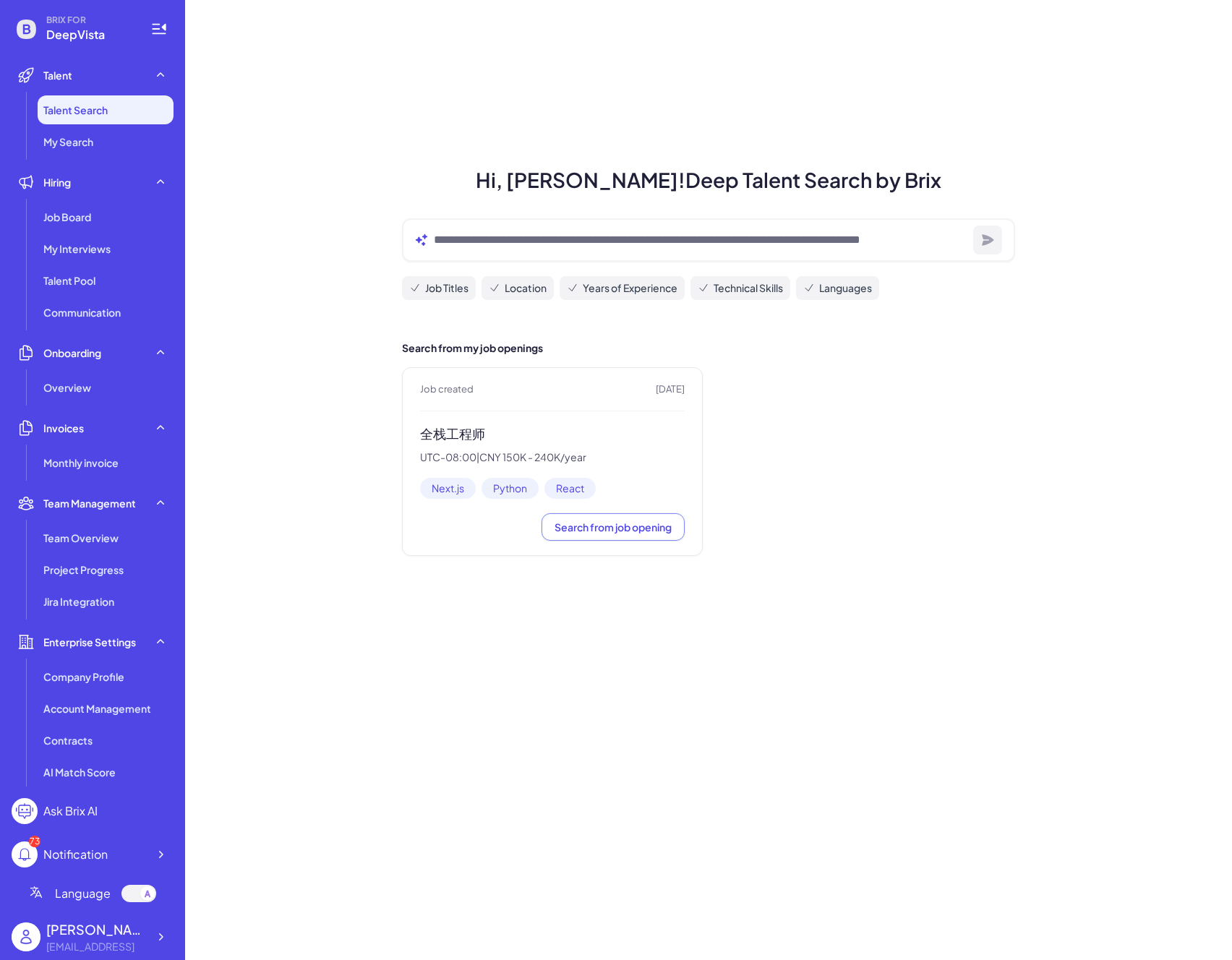
click at [555, 256] on div at bounding box center [708, 240] width 613 height 44
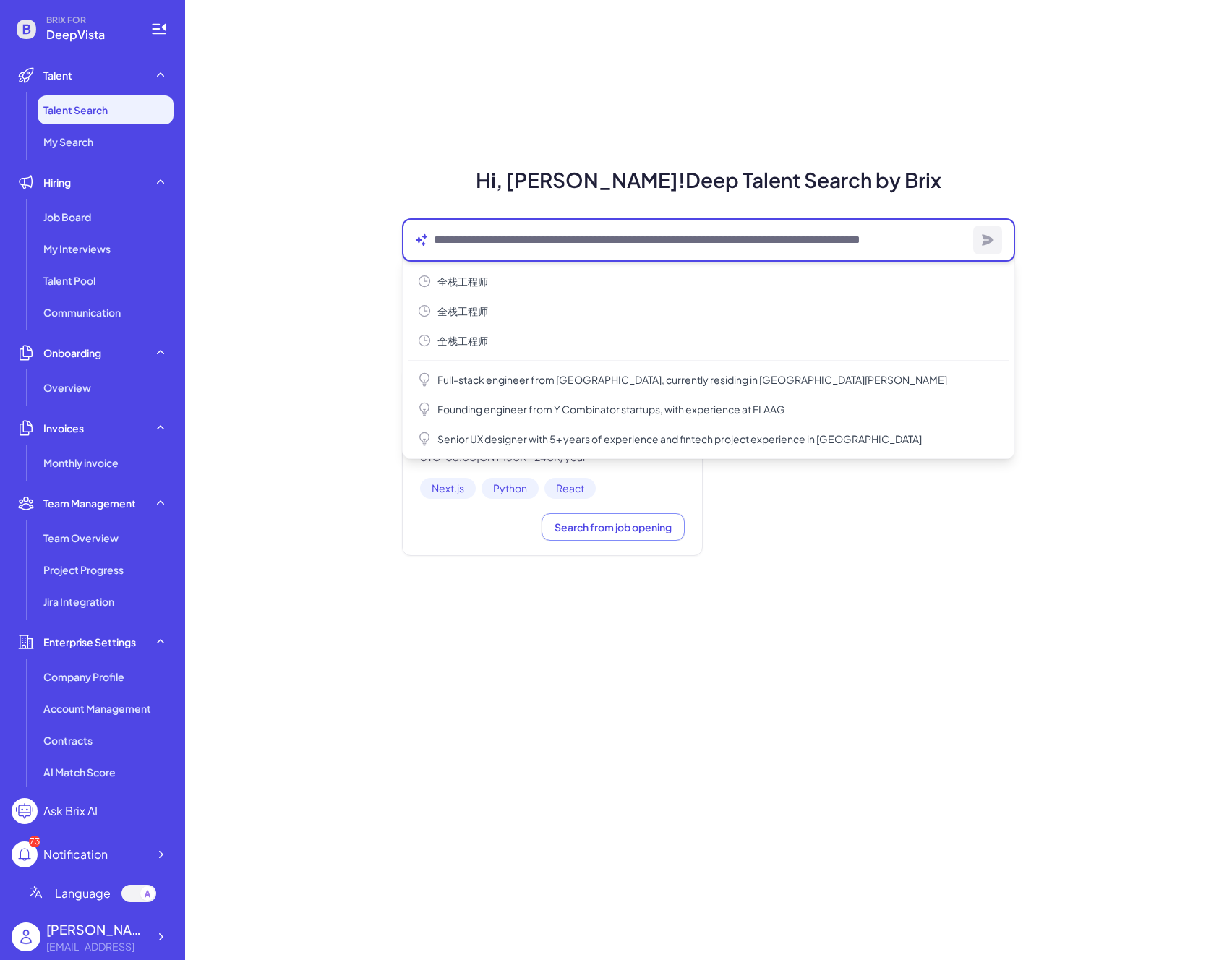
click at [555, 245] on textarea at bounding box center [700, 240] width 534 height 18
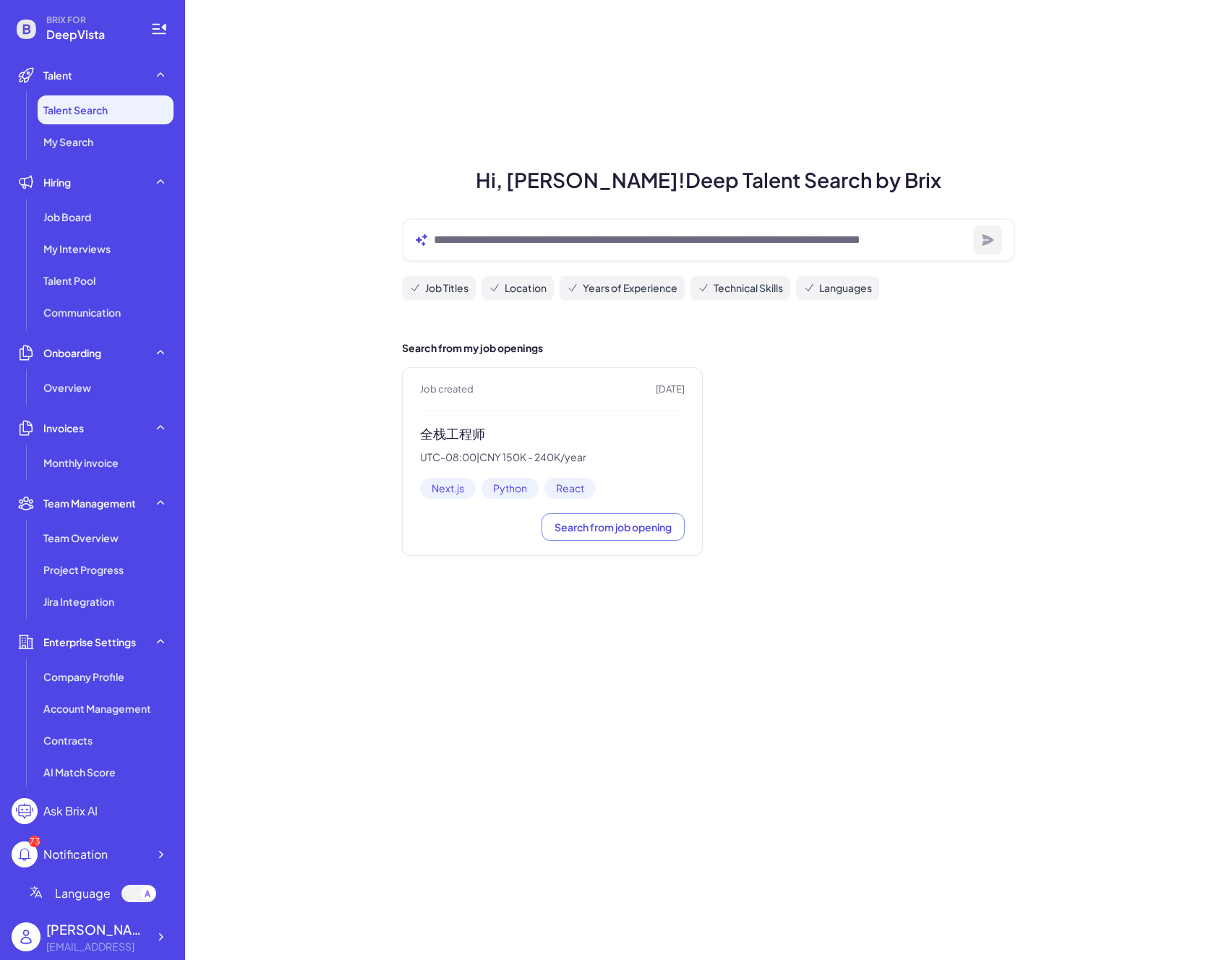
click at [551, 207] on div "Job Titles Location Years of Experience Technical Skills Languages" at bounding box center [708, 259] width 648 height 105
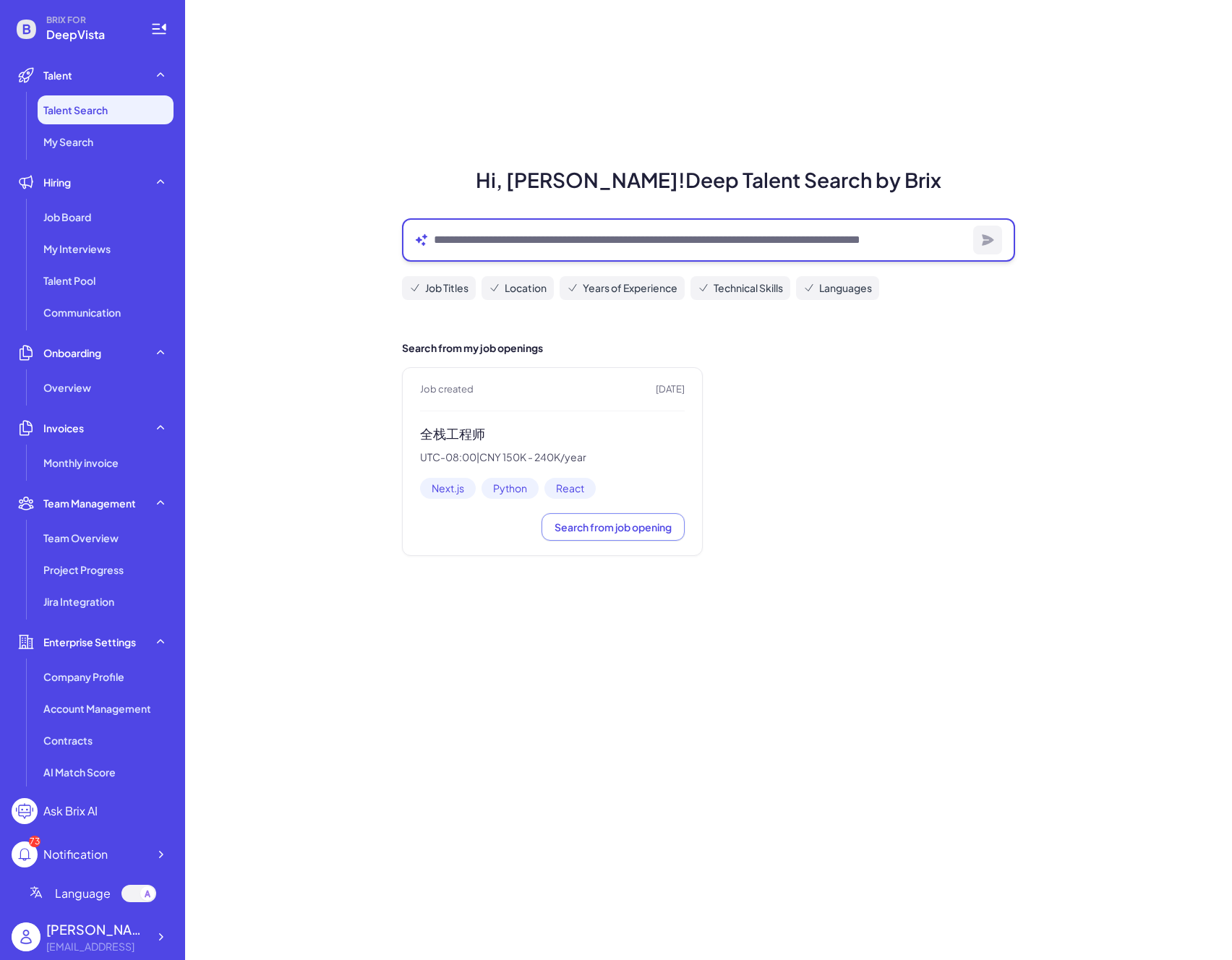
click at [550, 240] on textarea at bounding box center [700, 240] width 534 height 18
type textarea "**********"
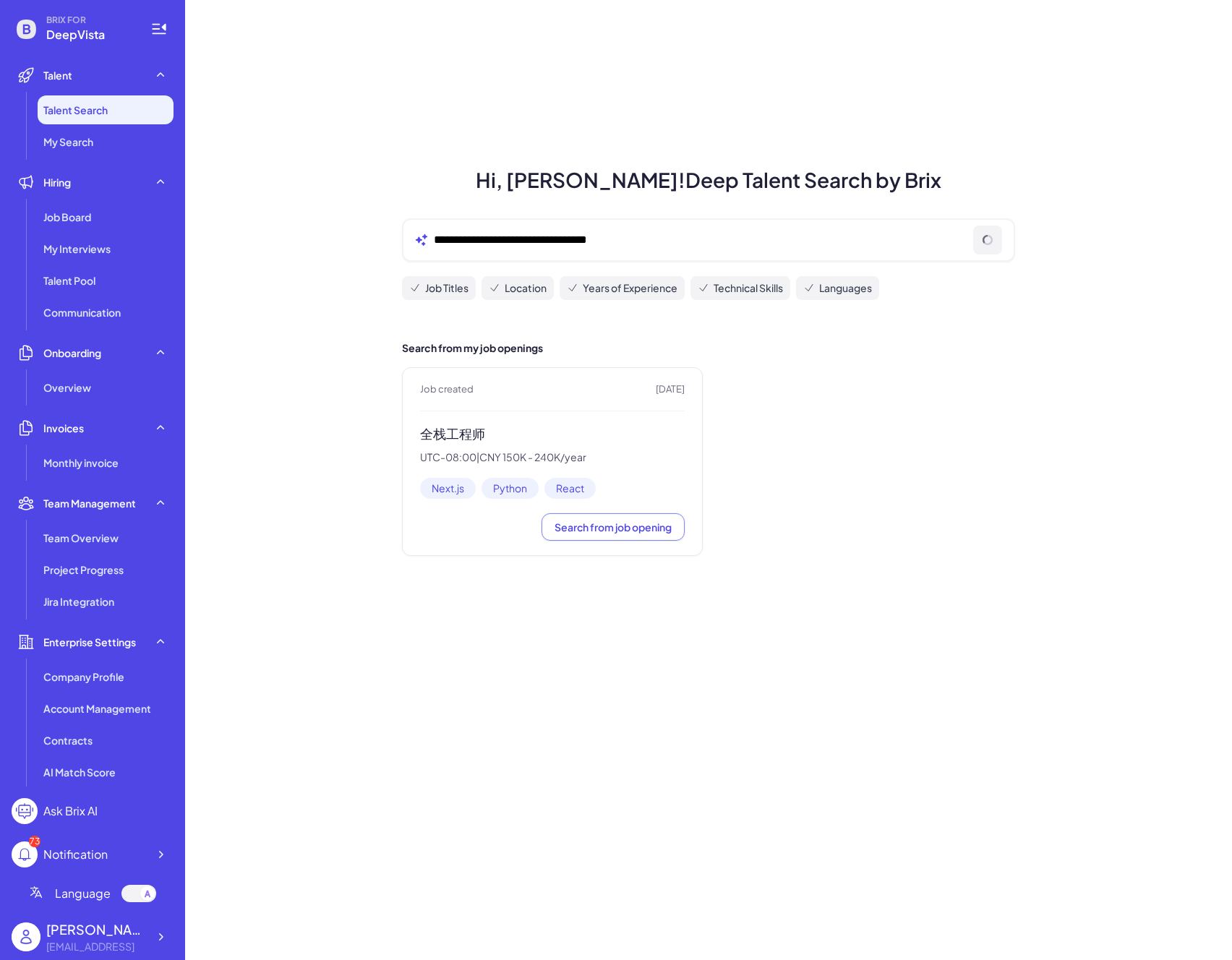
click at [724, 229] on div "**********" at bounding box center [708, 240] width 613 height 44
